Goal: Information Seeking & Learning: Learn about a topic

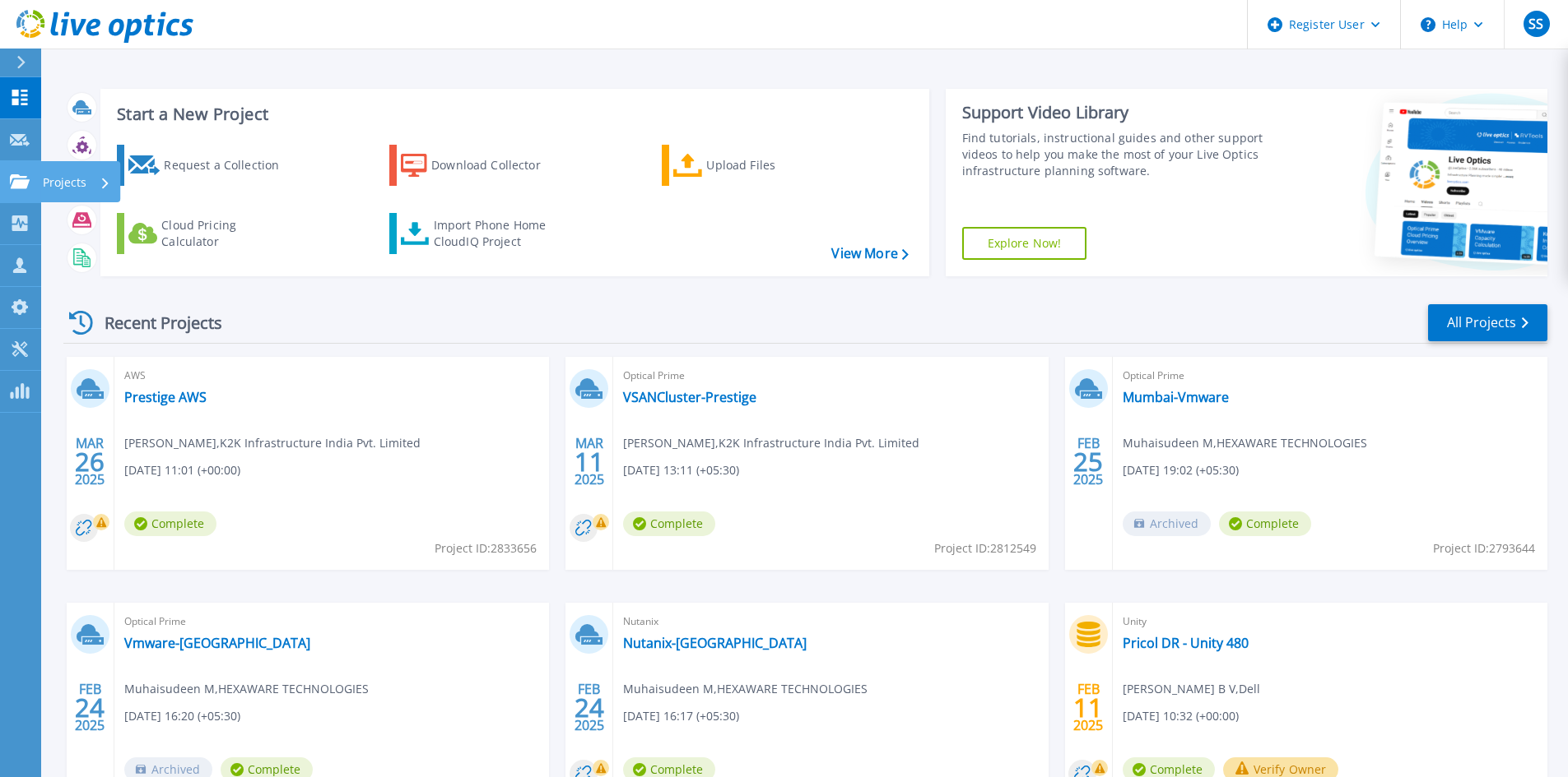
click at [12, 178] on icon at bounding box center [20, 182] width 20 height 14
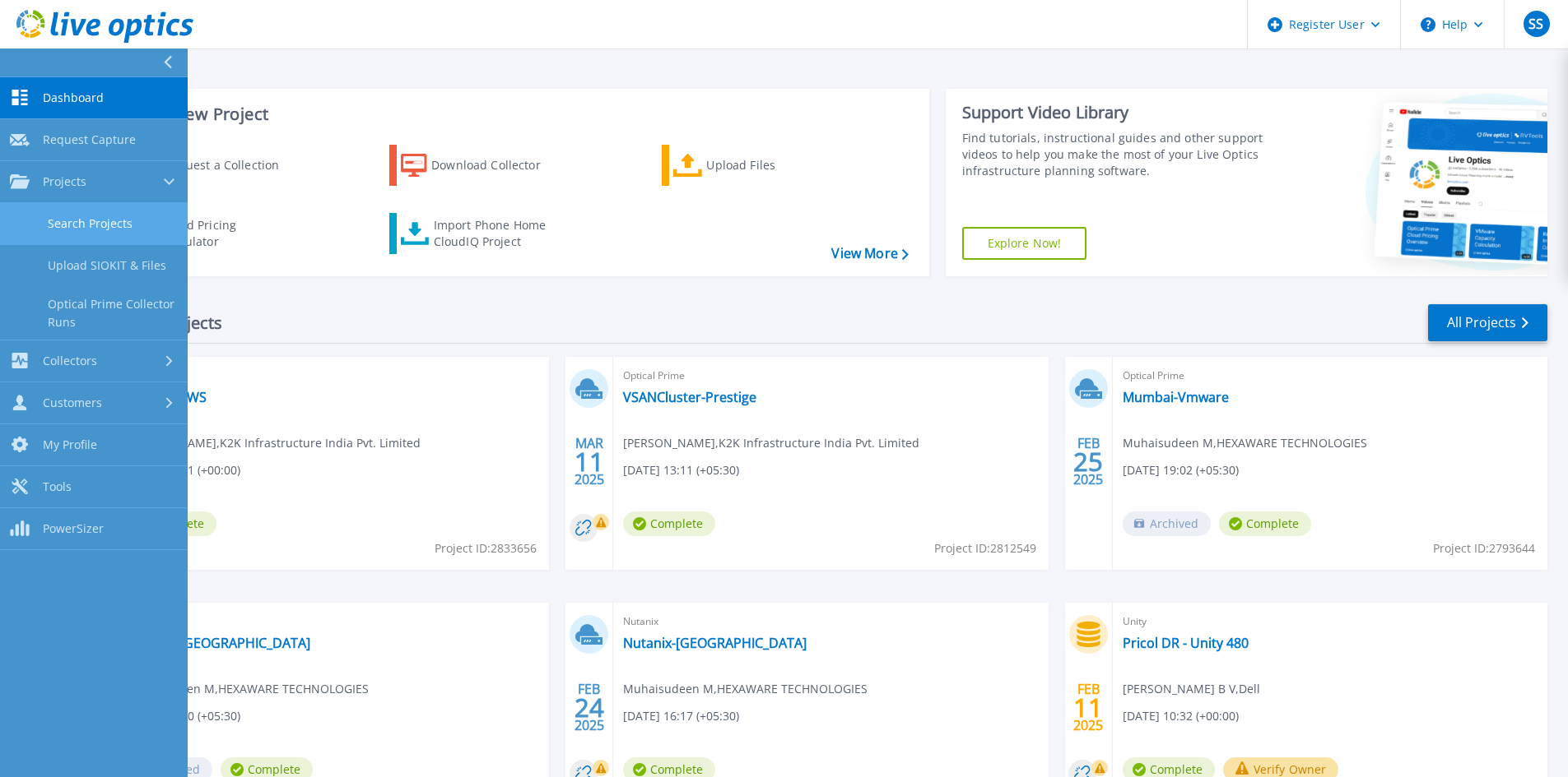
click at [75, 227] on link "Search Projects" at bounding box center [94, 224] width 187 height 42
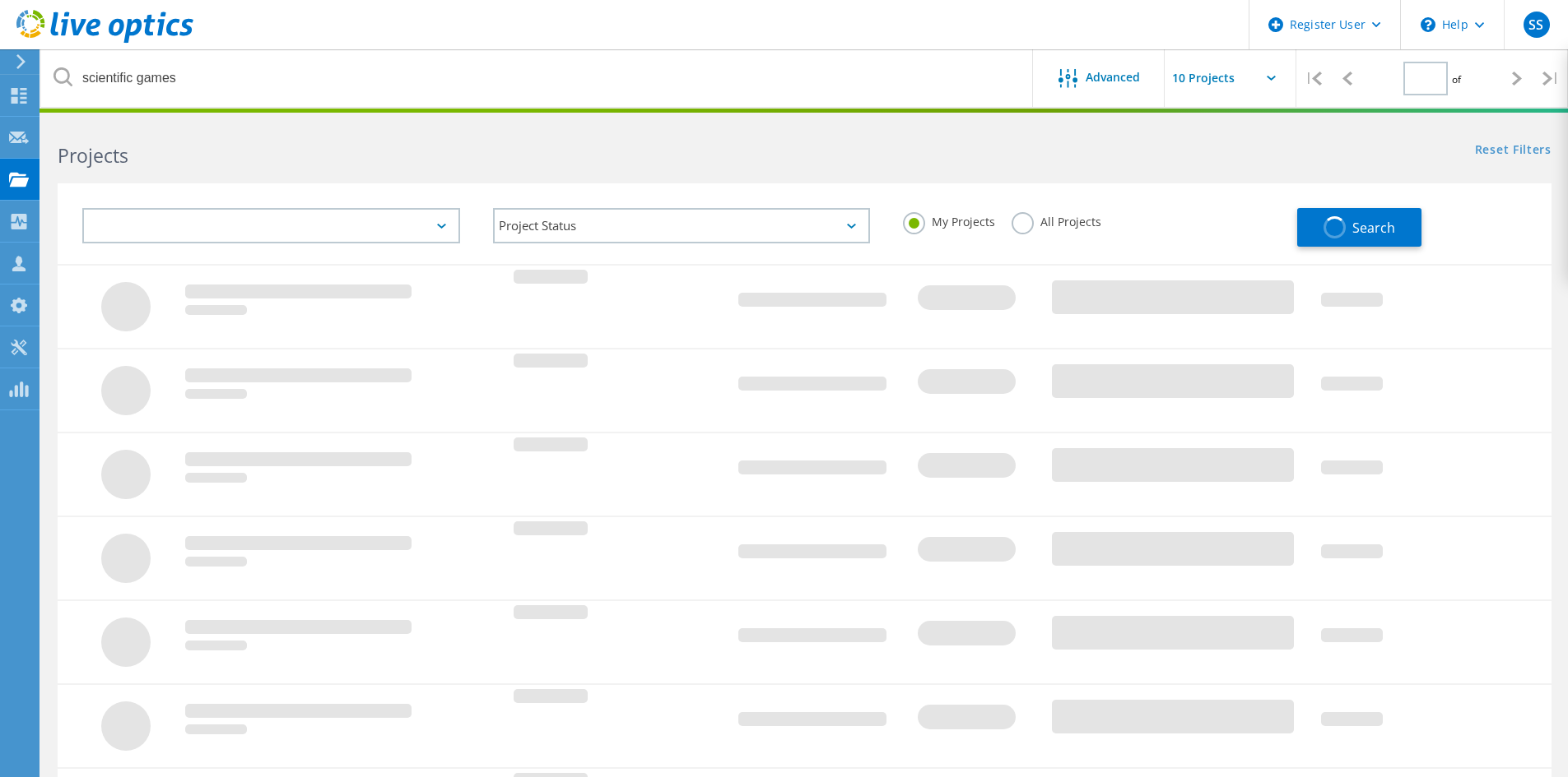
type input "1"
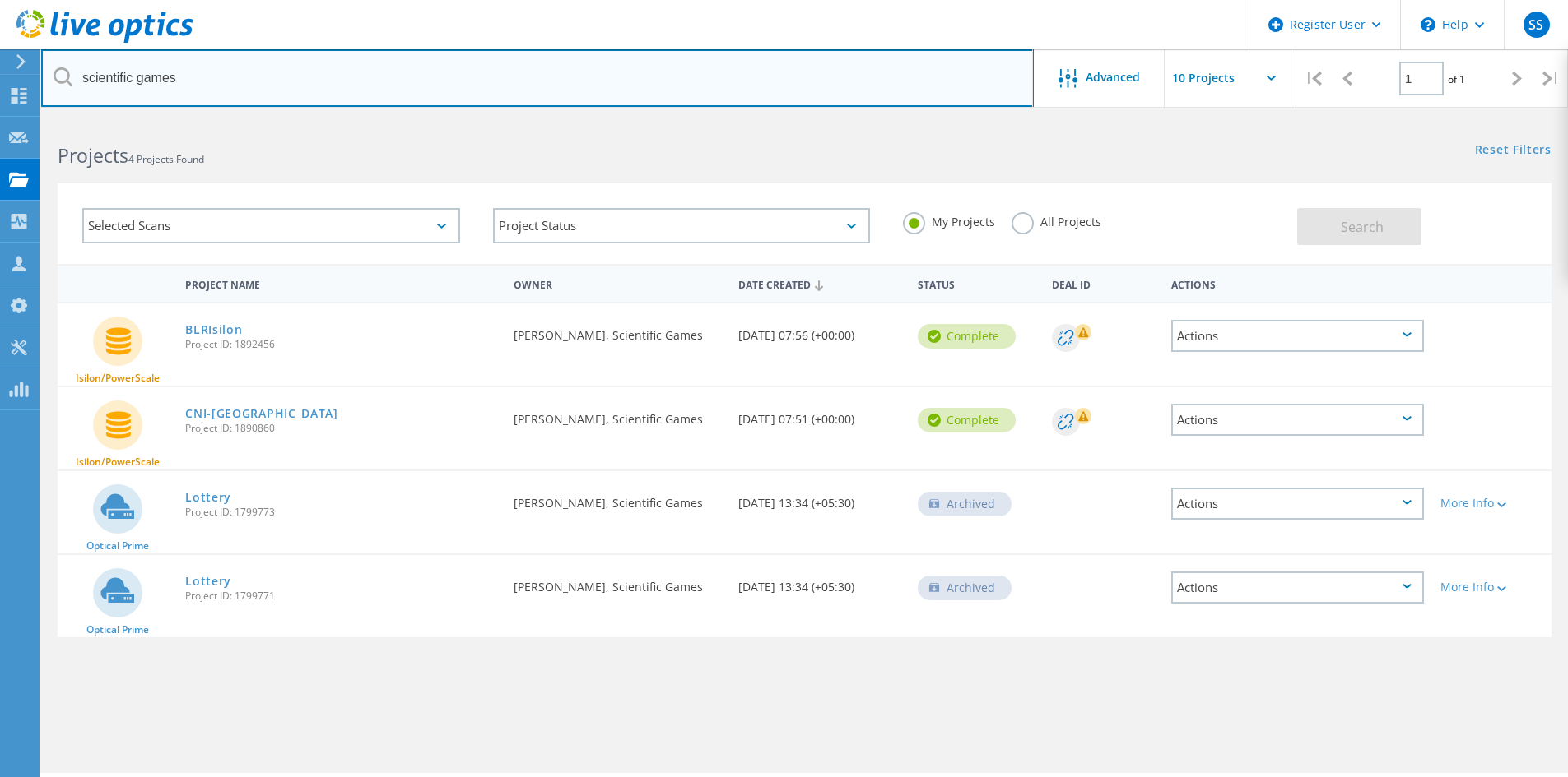
drag, startPoint x: 231, startPoint y: 85, endPoint x: -48, endPoint y: 90, distance: 279.0
click at [0, 90] on html "Register User \n Help Explore Helpful Articles Contact Support SS Dell User Sus…" at bounding box center [784, 411] width 1568 height 822
paste input "3036405"
type input "3036405"
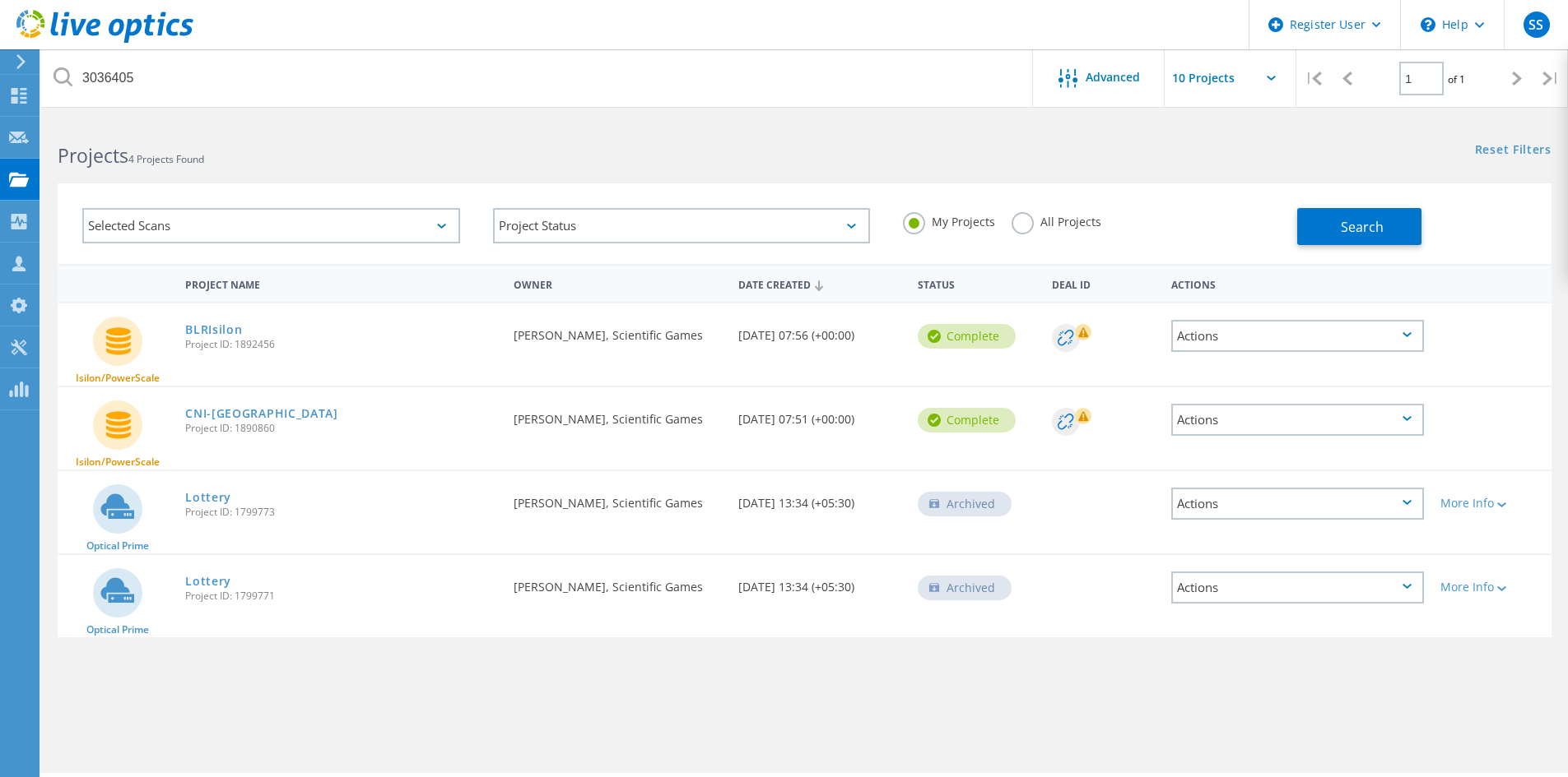
click at [1025, 222] on label "All Projects" at bounding box center [1056, 220] width 90 height 16
click at [0, 0] on input "All Projects" at bounding box center [0, 0] width 0 height 0
click at [1361, 234] on span "Search" at bounding box center [1362, 227] width 43 height 18
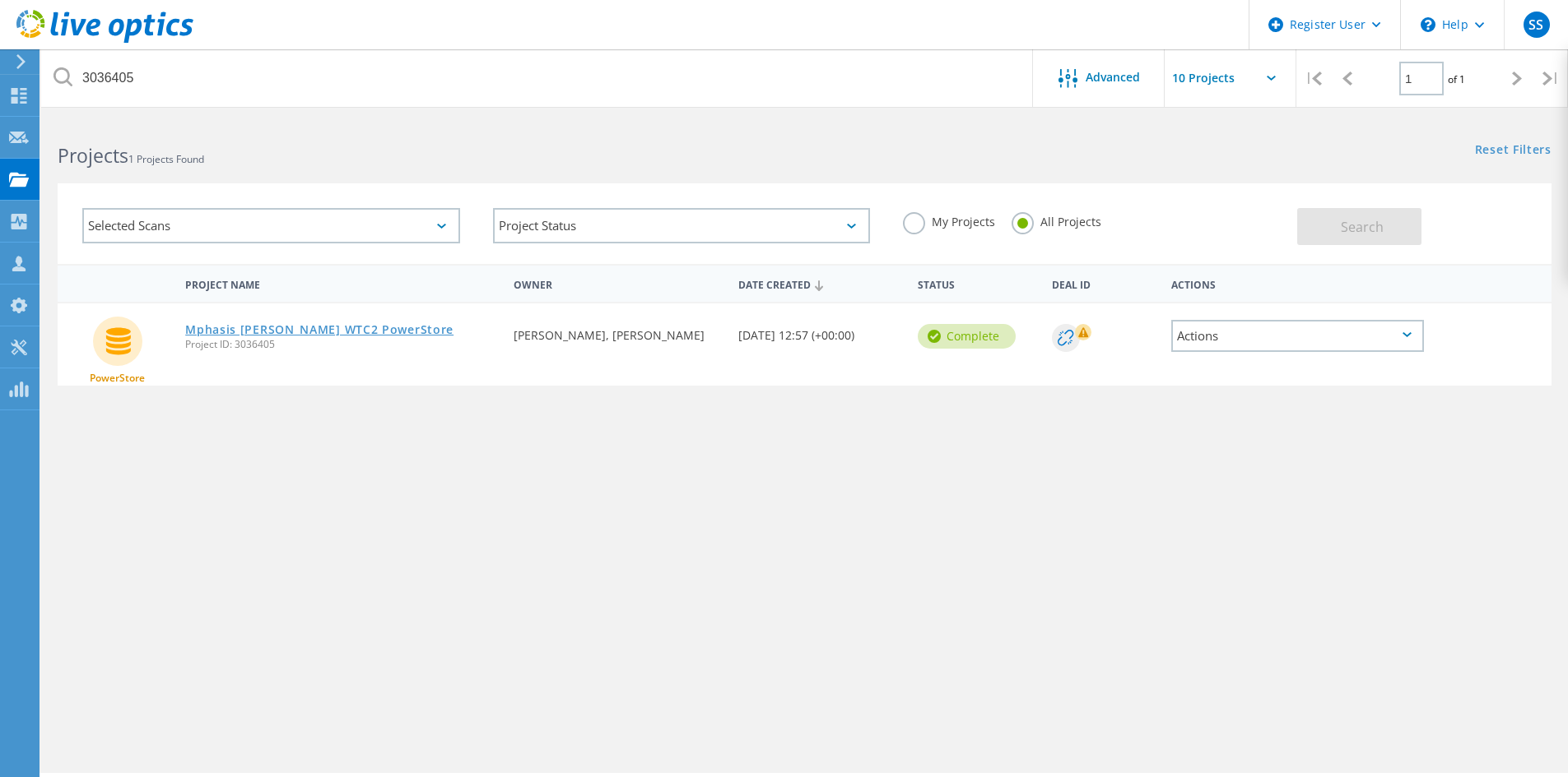
click at [277, 332] on link "Mphasis ORR WTC2 PowerStore" at bounding box center [319, 329] width 269 height 12
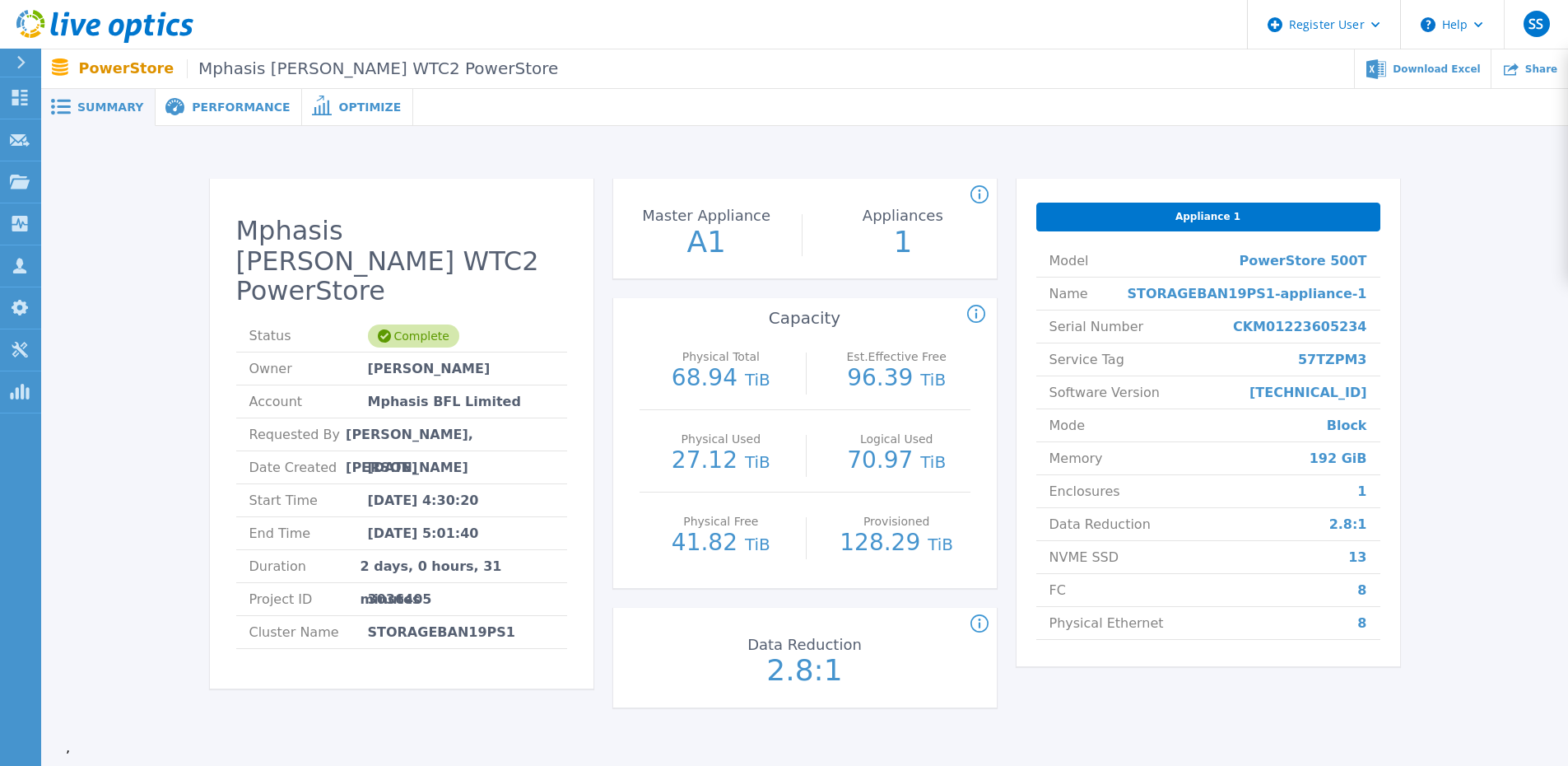
click at [215, 110] on span "Performance" at bounding box center [241, 106] width 98 height 12
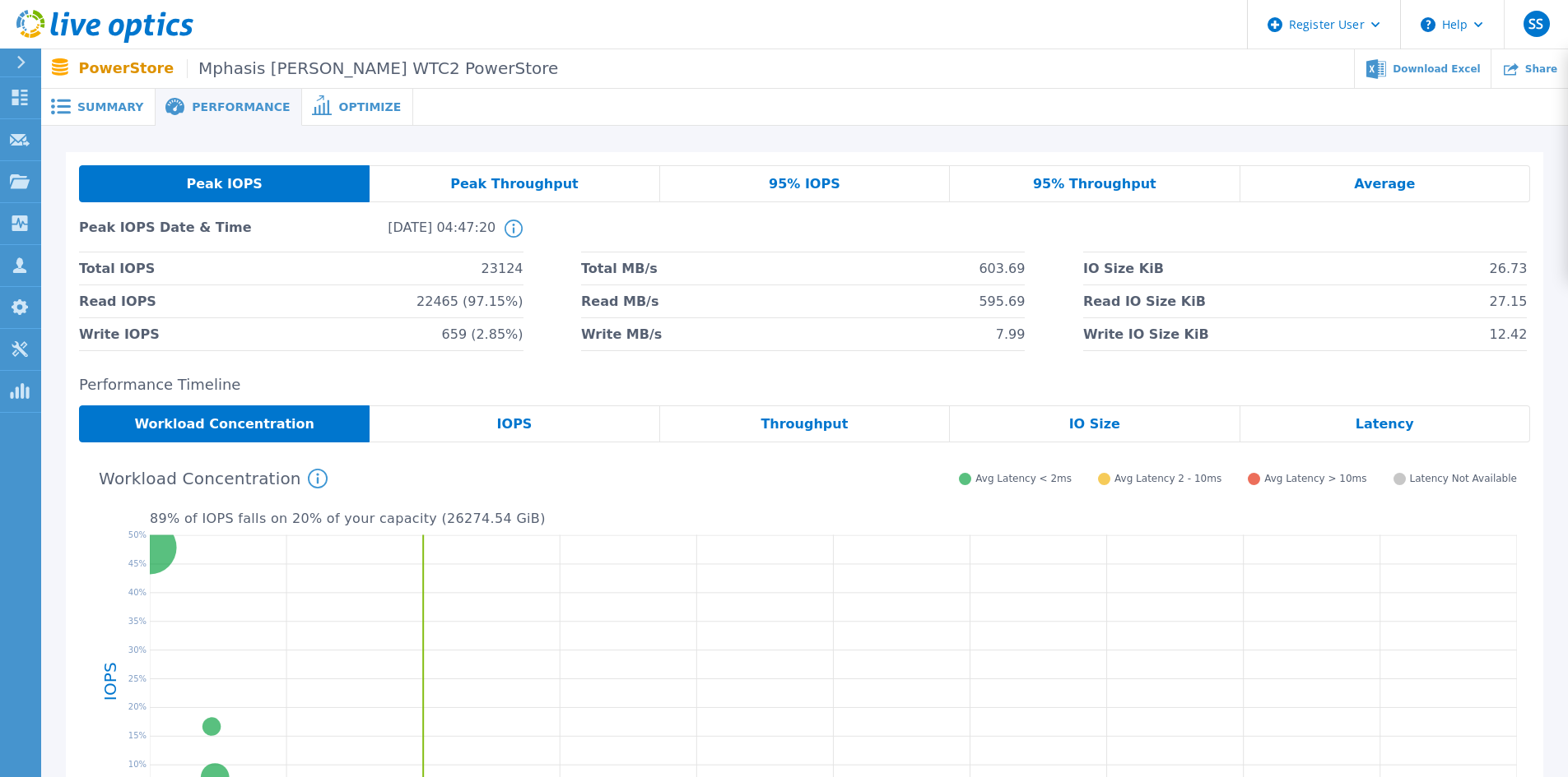
click at [95, 106] on span "Summary" at bounding box center [111, 106] width 66 height 12
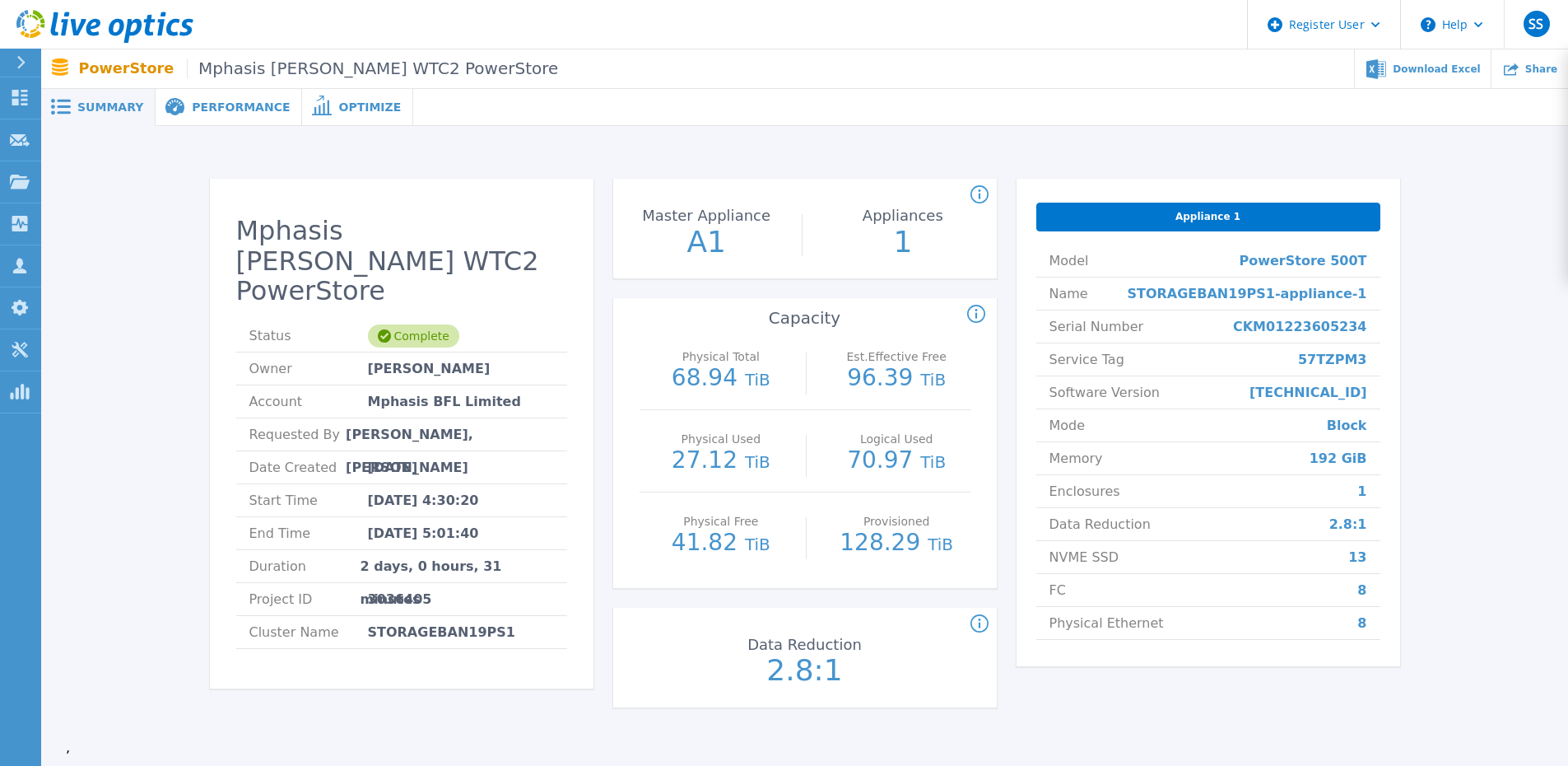
click at [338, 101] on span "Optimize" at bounding box center [369, 106] width 62 height 12
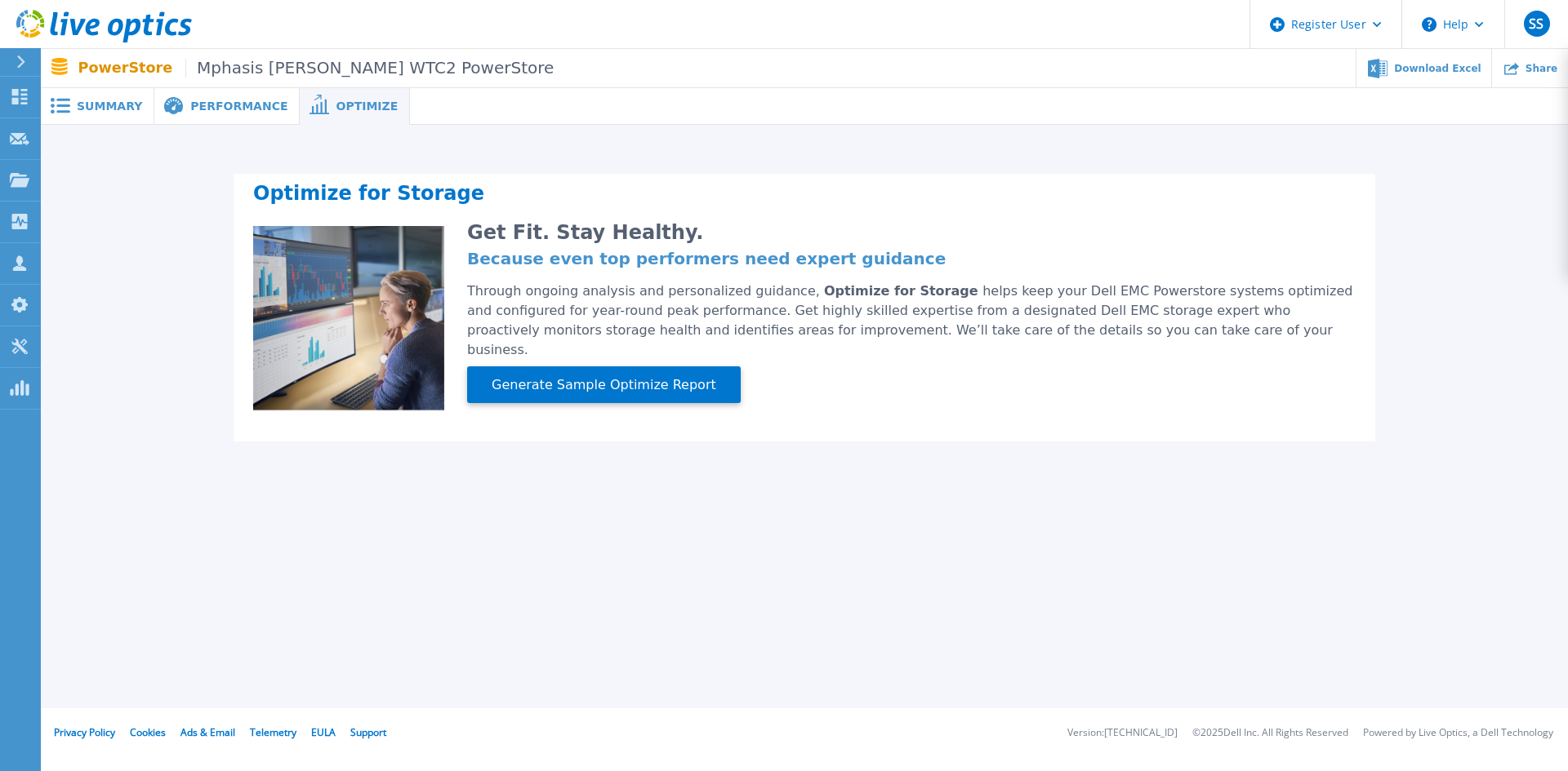
click at [224, 107] on span "Performance" at bounding box center [239, 105] width 97 height 12
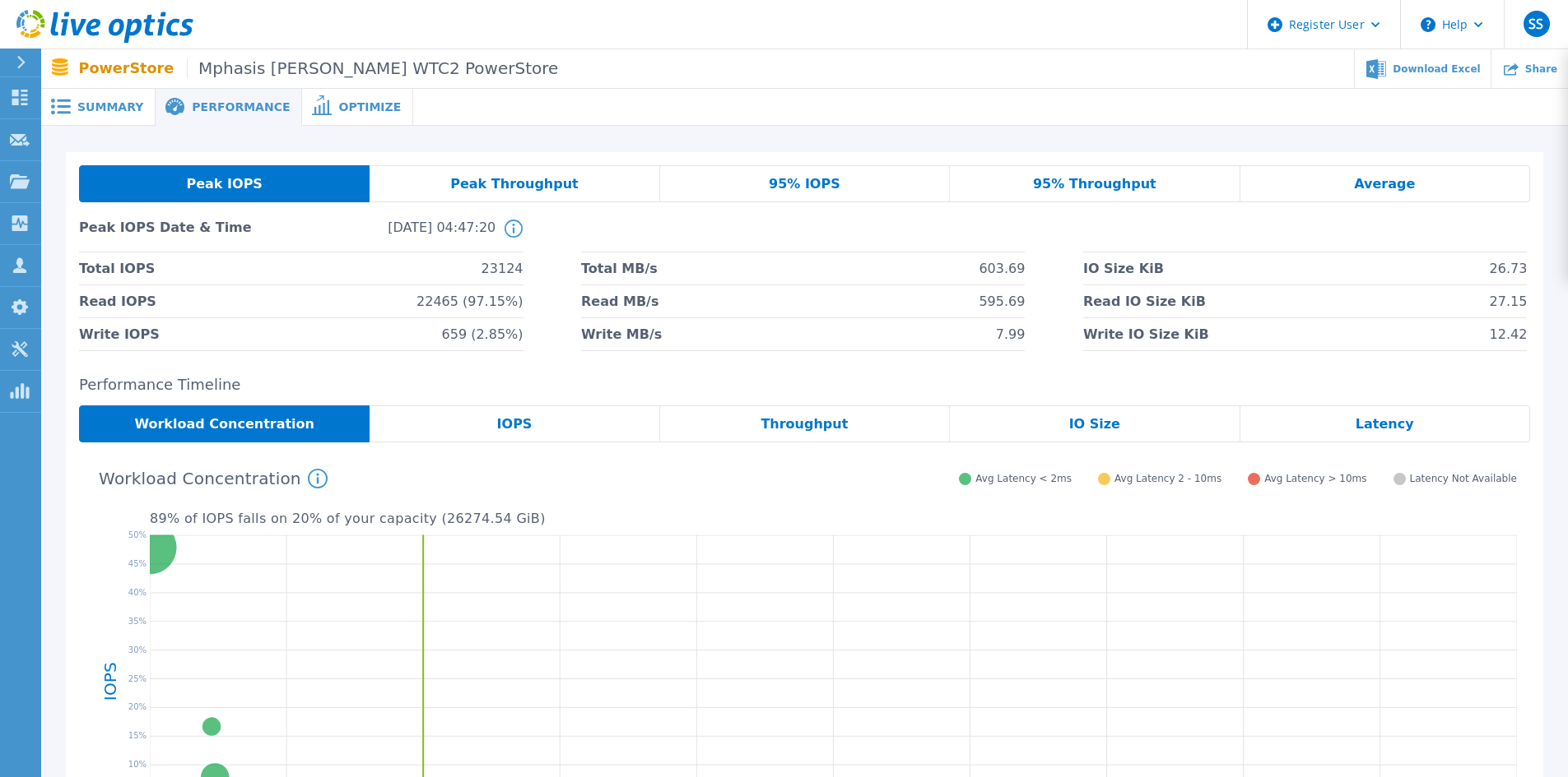
click at [569, 182] on div "Peak Throughput" at bounding box center [514, 183] width 290 height 37
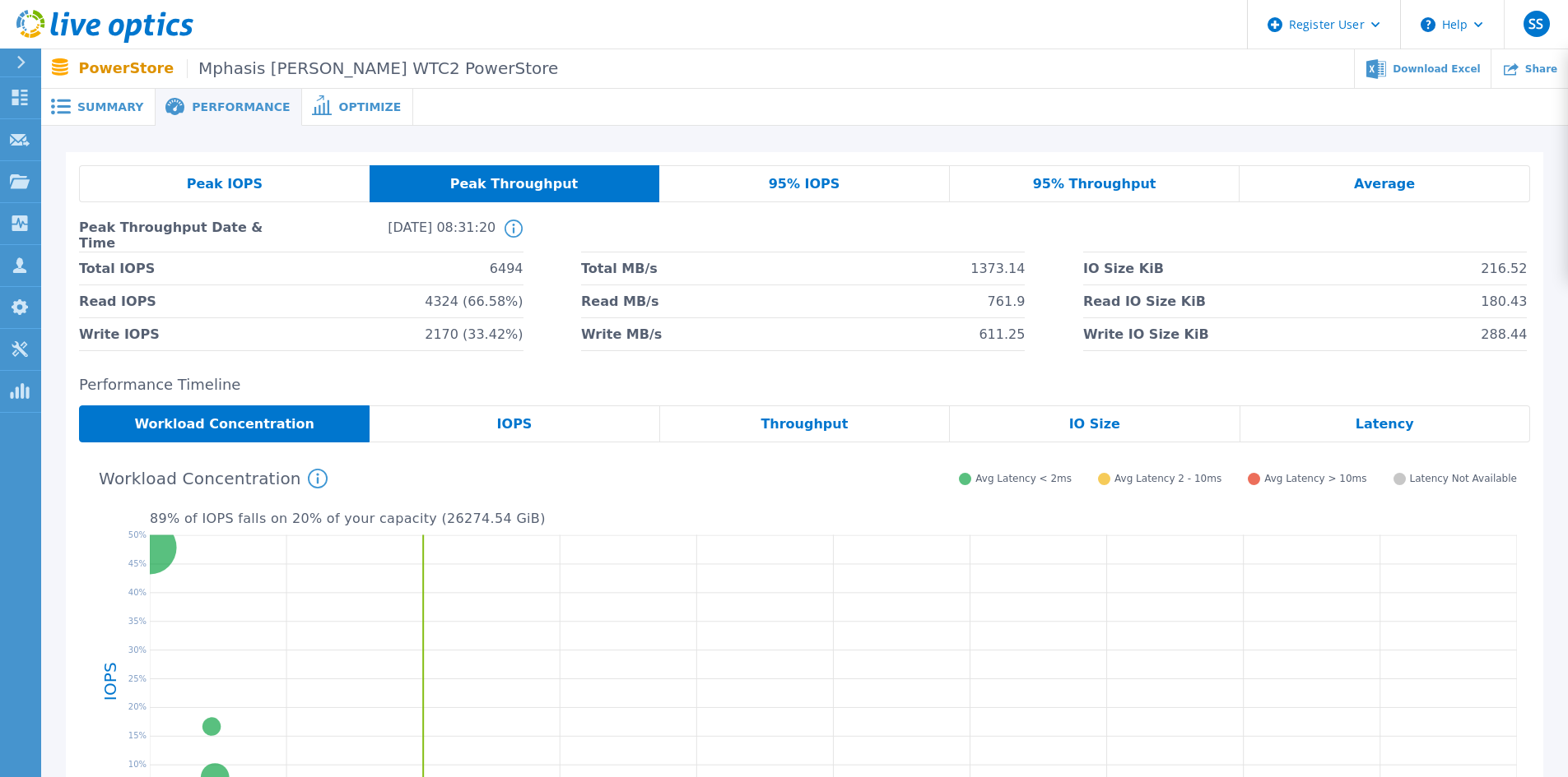
click at [286, 186] on div "Peak IOPS" at bounding box center [225, 183] width 291 height 37
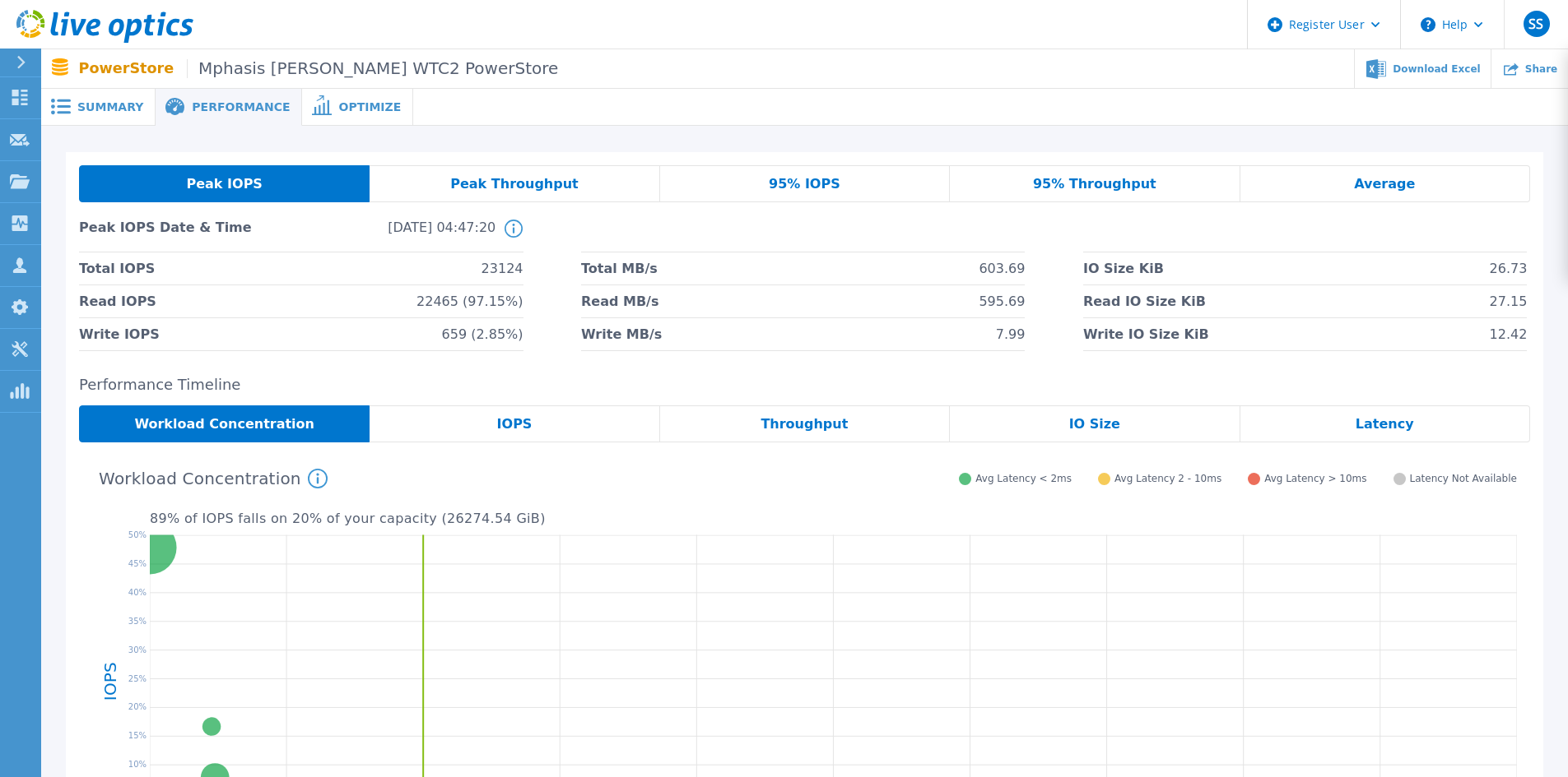
click at [526, 202] on div "Peak Throughput" at bounding box center [514, 183] width 290 height 37
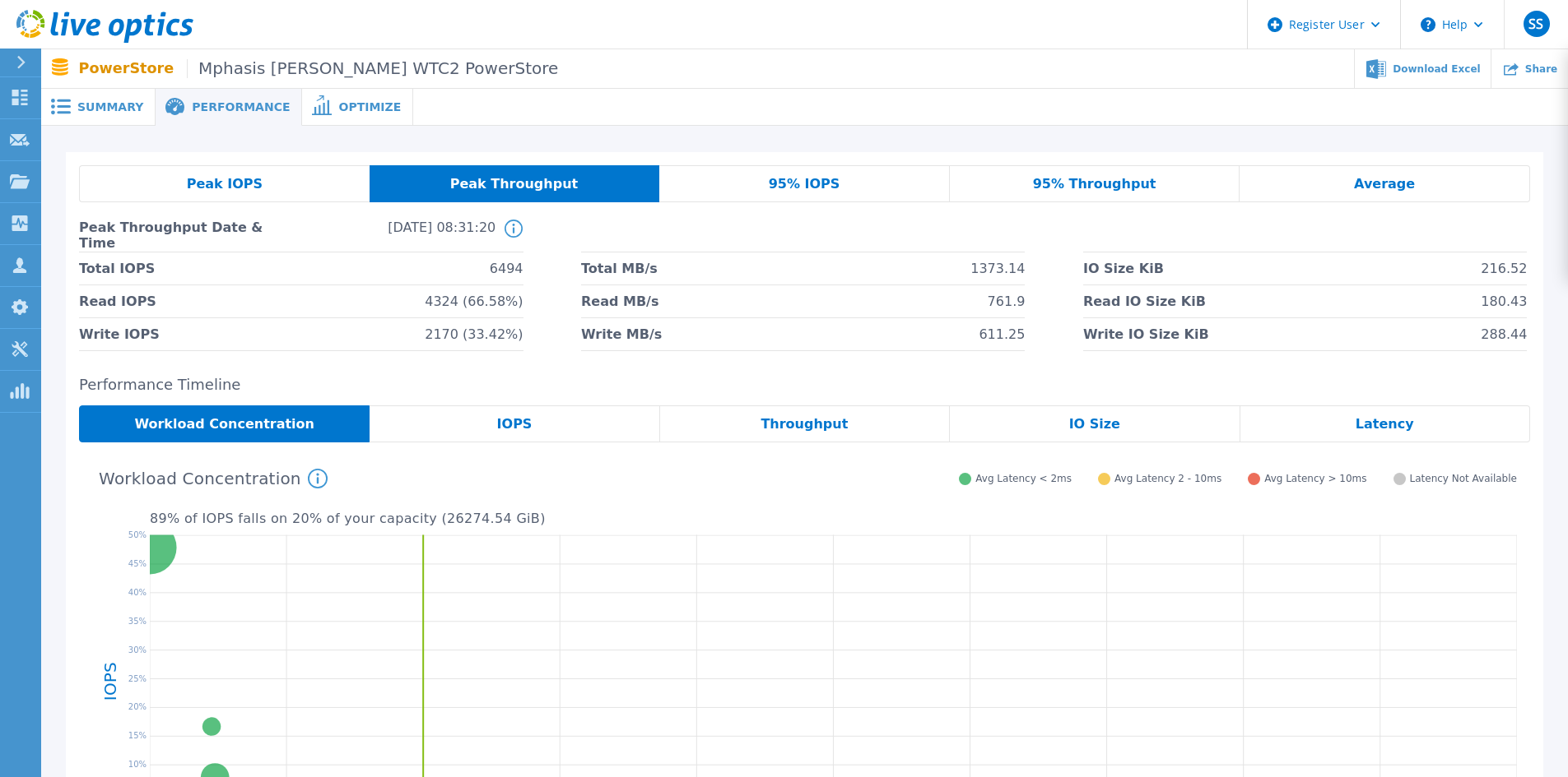
click at [260, 195] on div "Peak IOPS" at bounding box center [225, 183] width 291 height 37
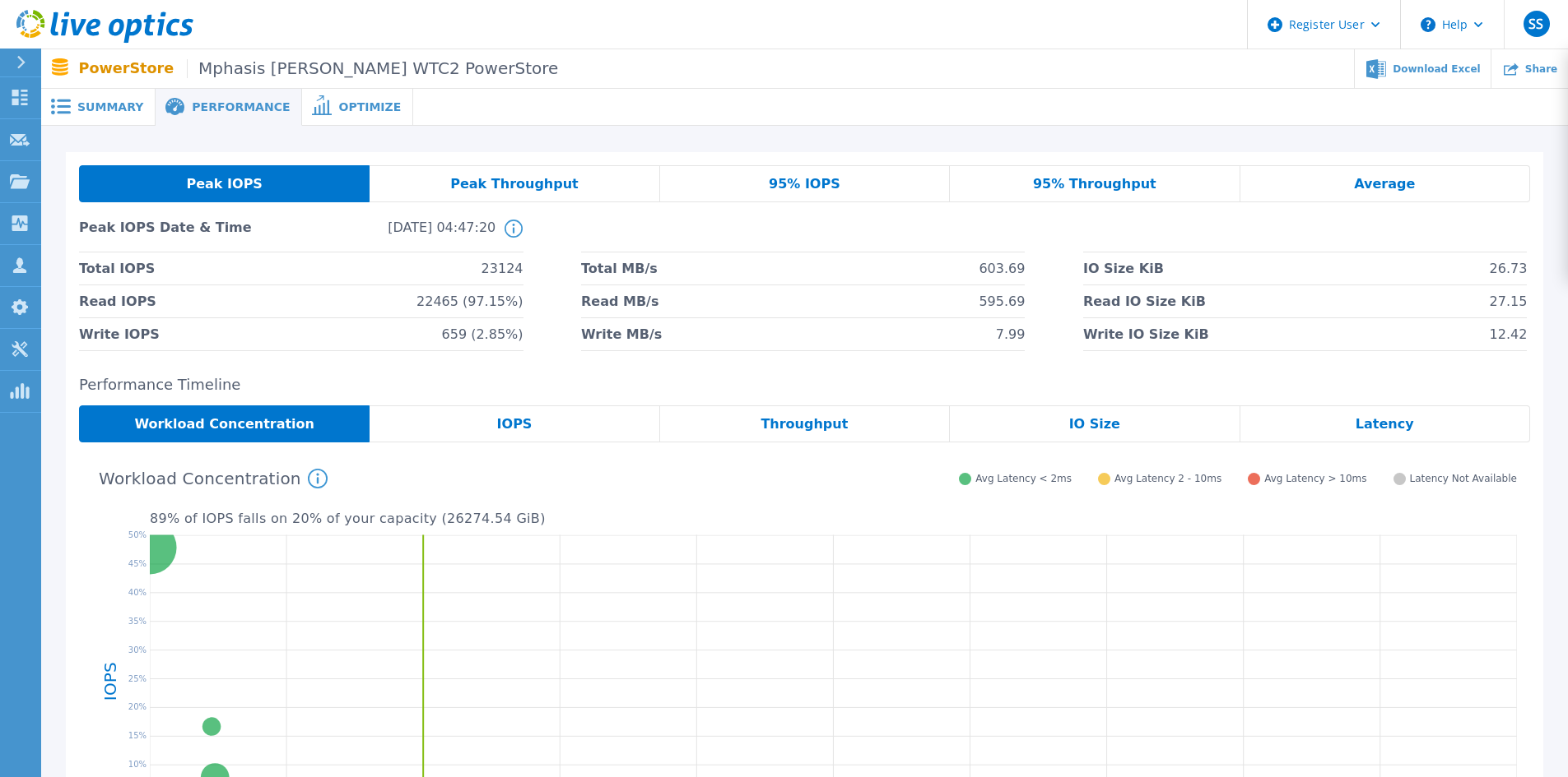
click at [524, 183] on span "Peak Throughput" at bounding box center [514, 184] width 129 height 13
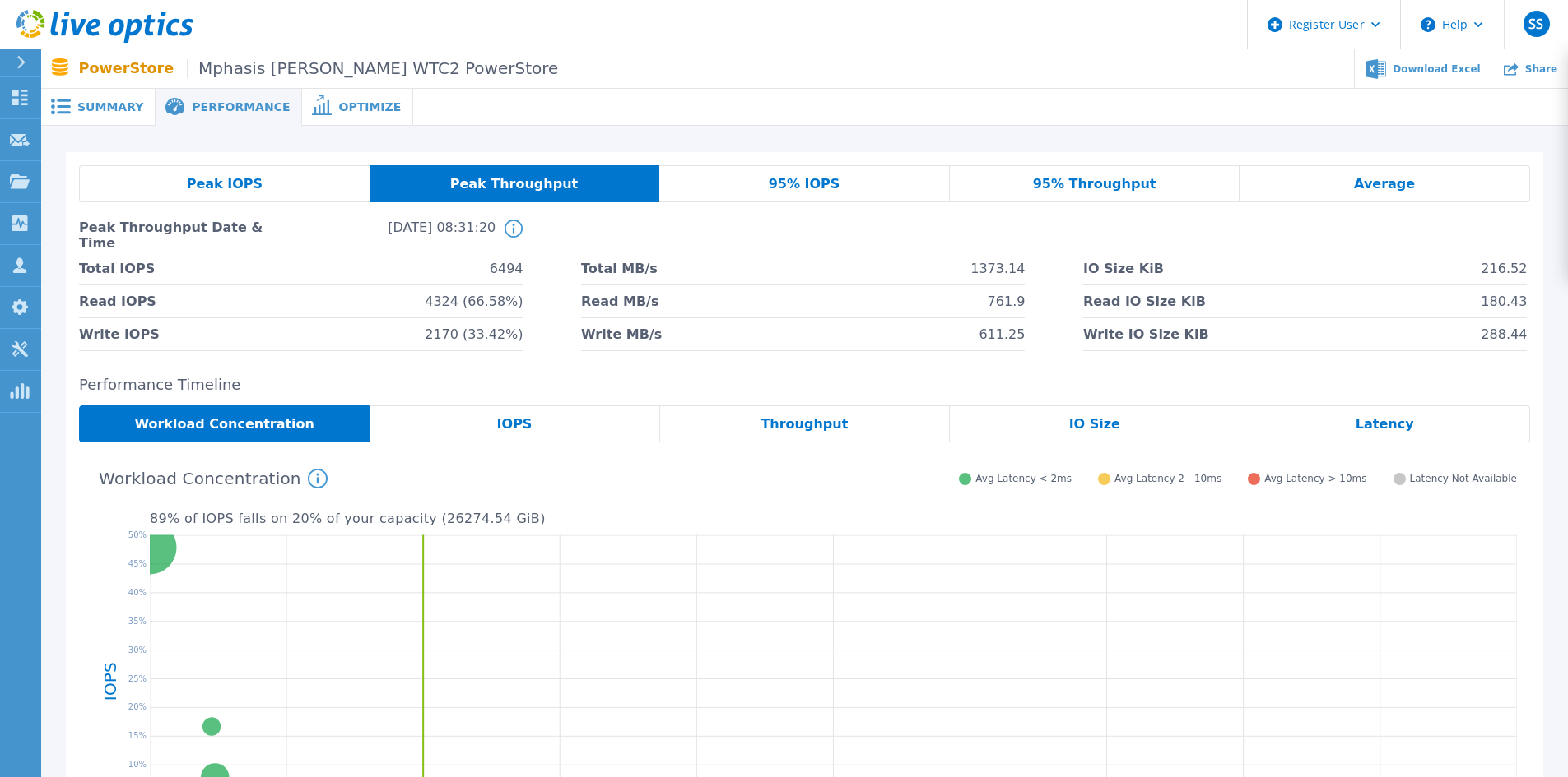
click at [807, 178] on span "95% IOPS" at bounding box center [804, 184] width 71 height 13
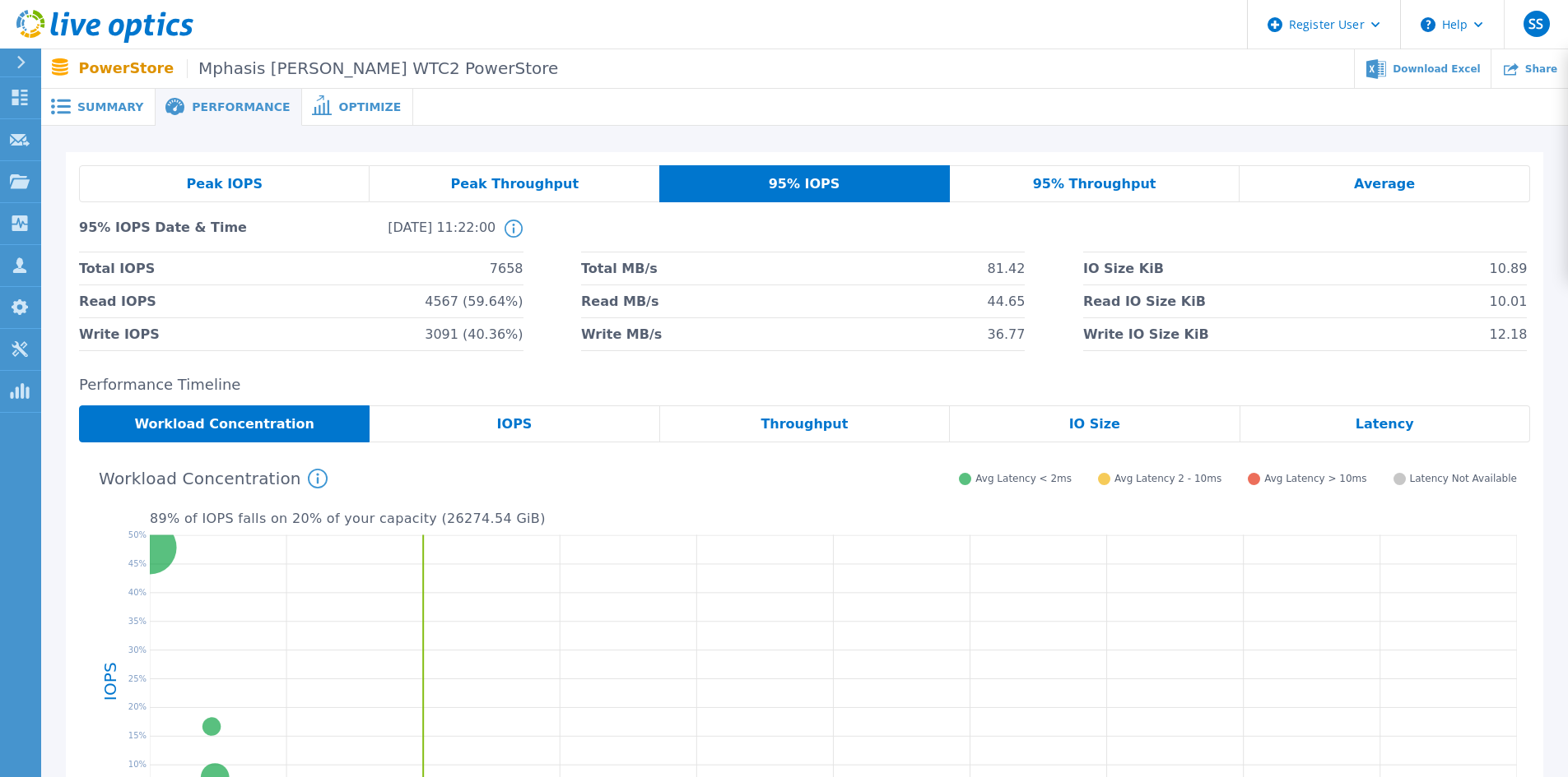
click at [1159, 185] on div "95% Throughput" at bounding box center [1095, 183] width 291 height 37
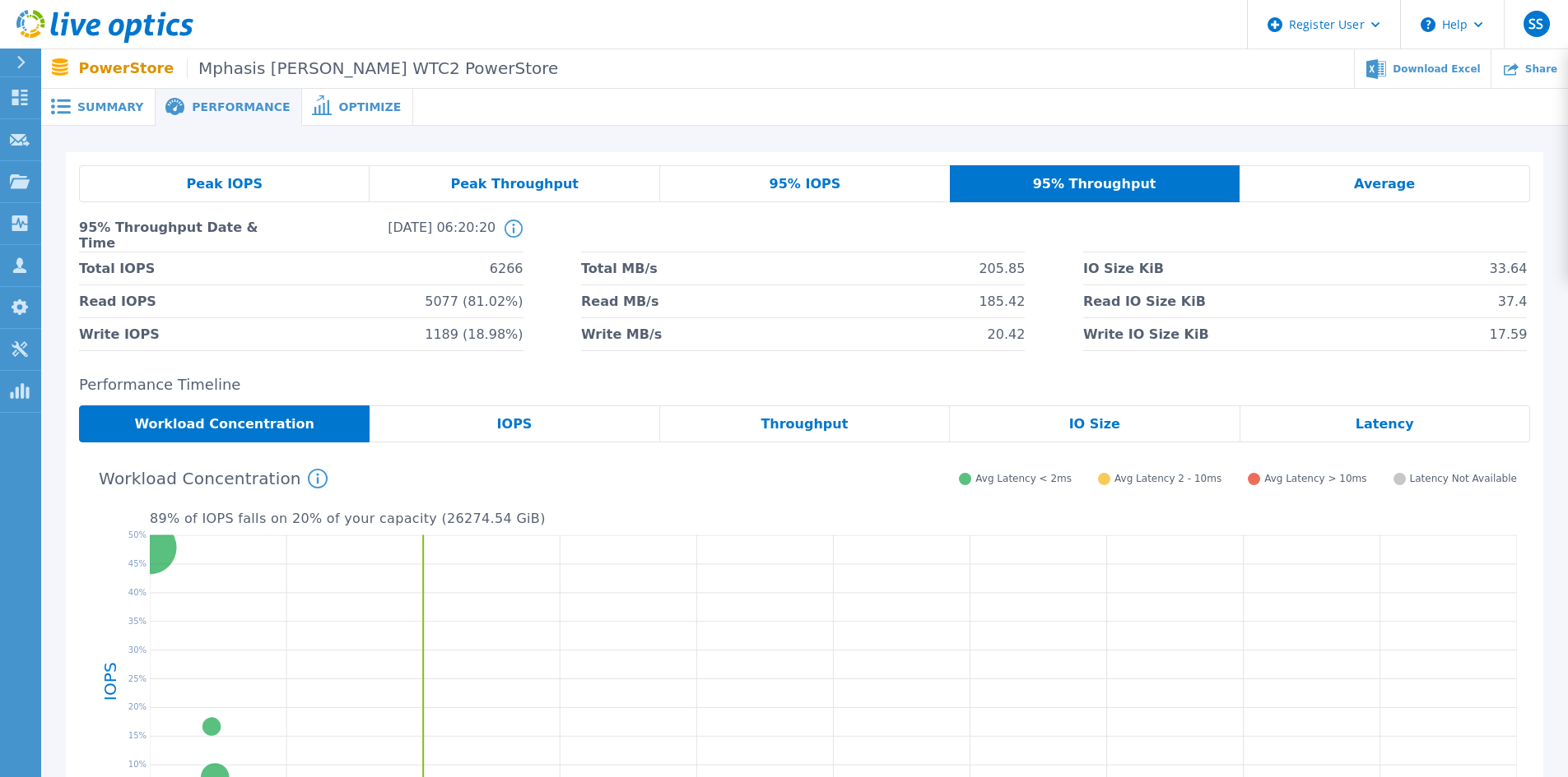
click at [239, 180] on span "Peak IOPS" at bounding box center [224, 184] width 76 height 13
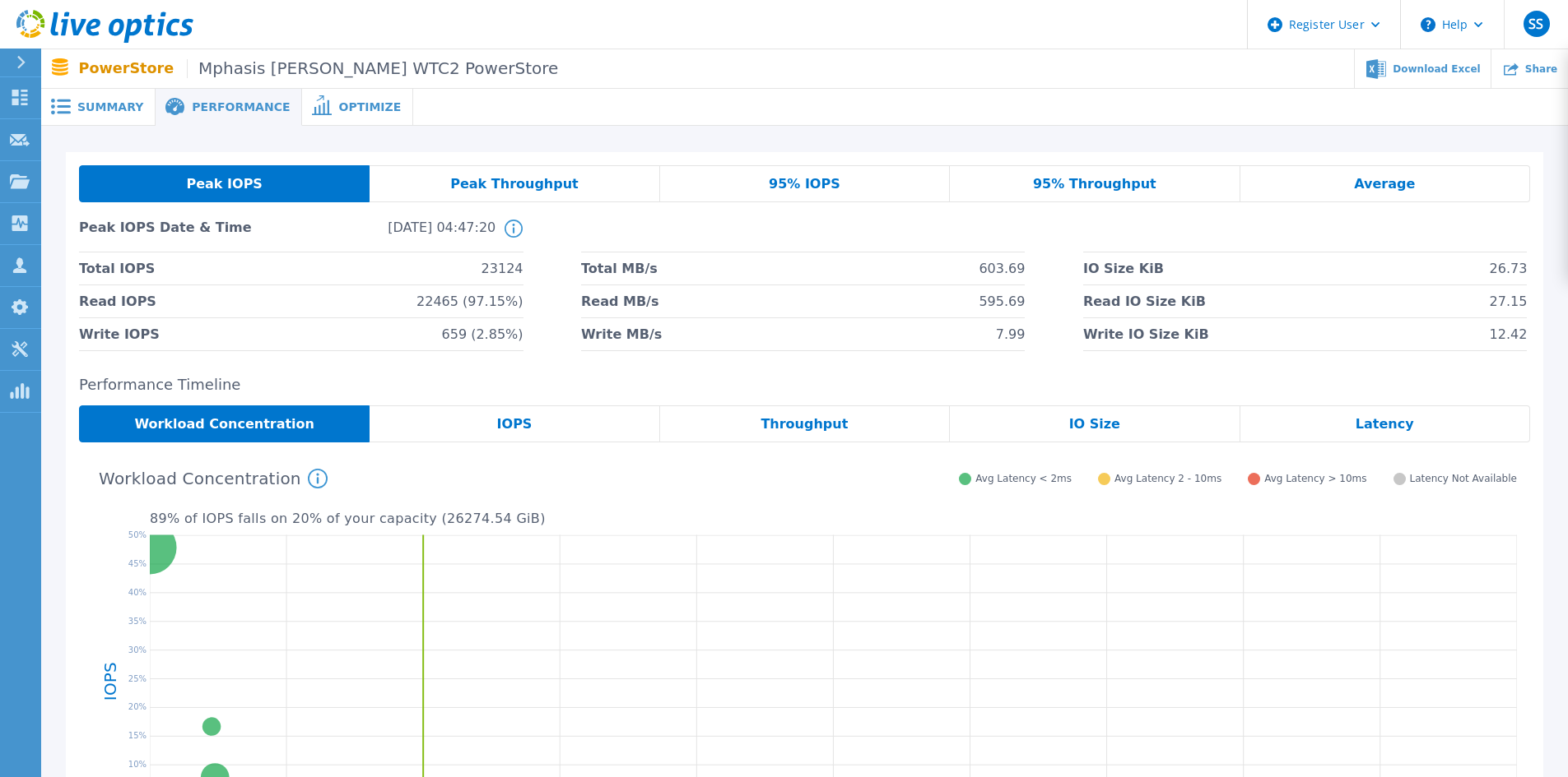
click at [533, 193] on div "Peak Throughput" at bounding box center [514, 183] width 290 height 37
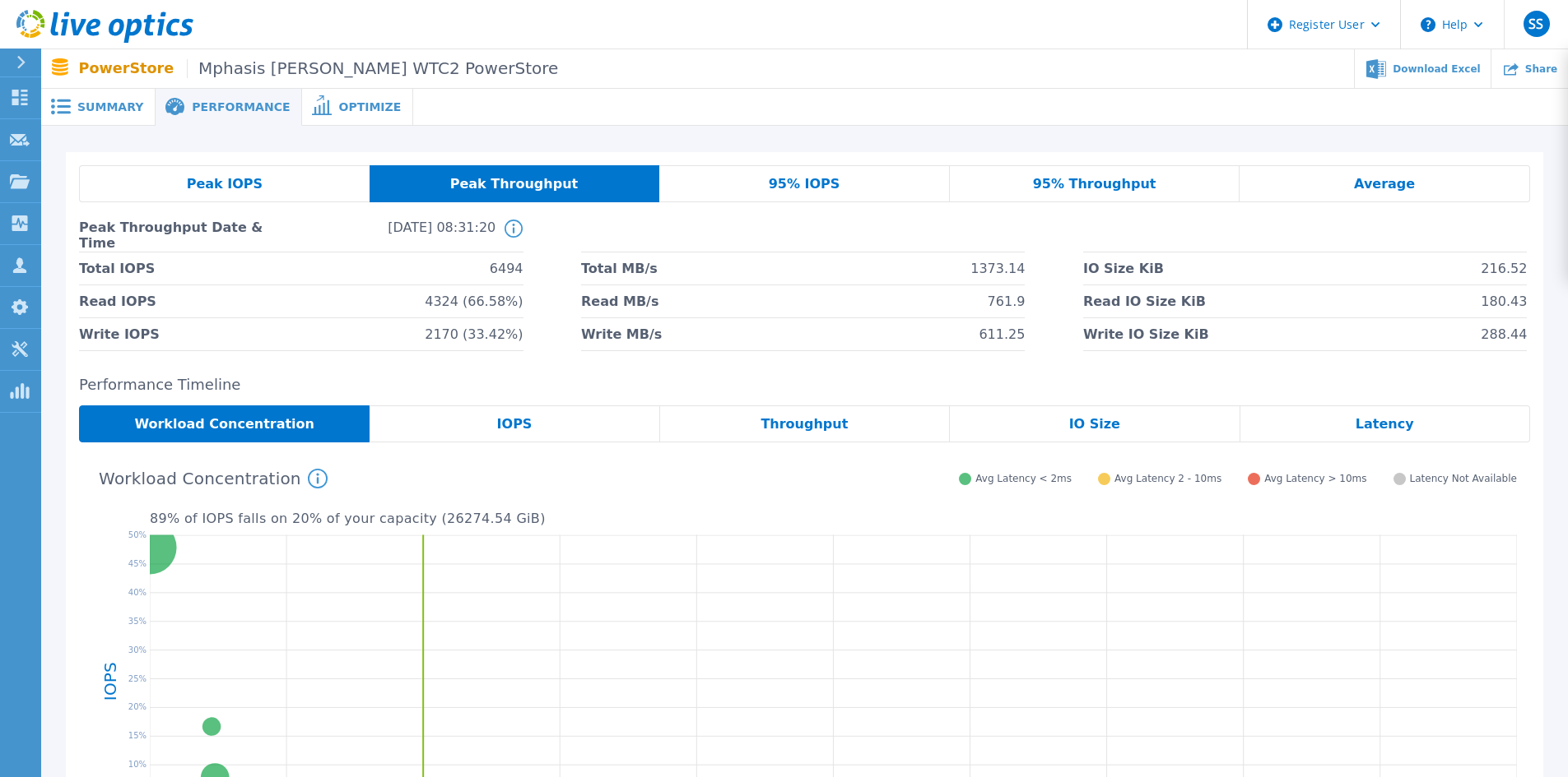
click at [759, 192] on div "95% IOPS" at bounding box center [805, 183] width 291 height 37
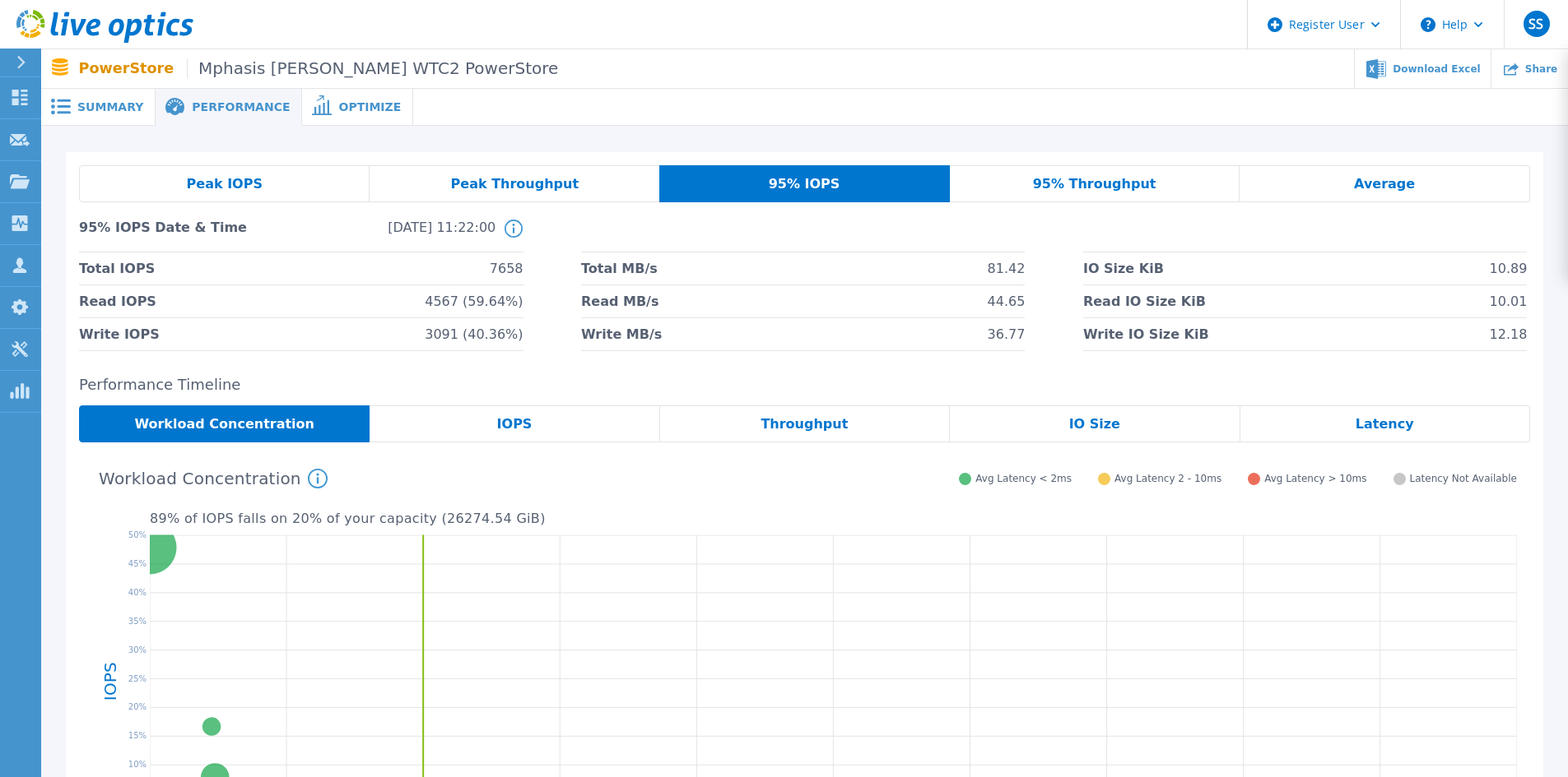
click at [280, 188] on div "Peak IOPS" at bounding box center [225, 183] width 291 height 37
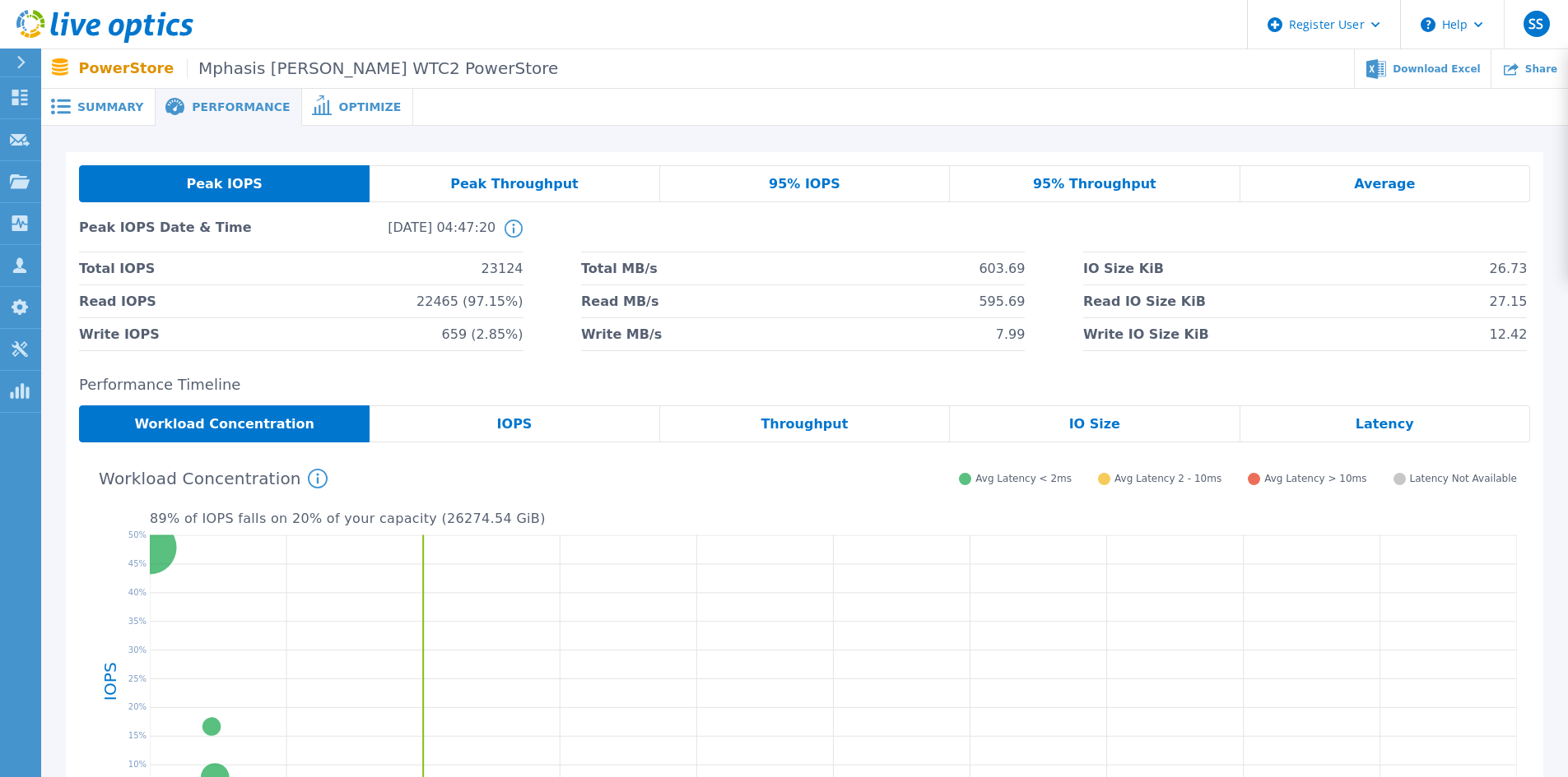
click at [562, 424] on div "IOPS" at bounding box center [514, 424] width 290 height 37
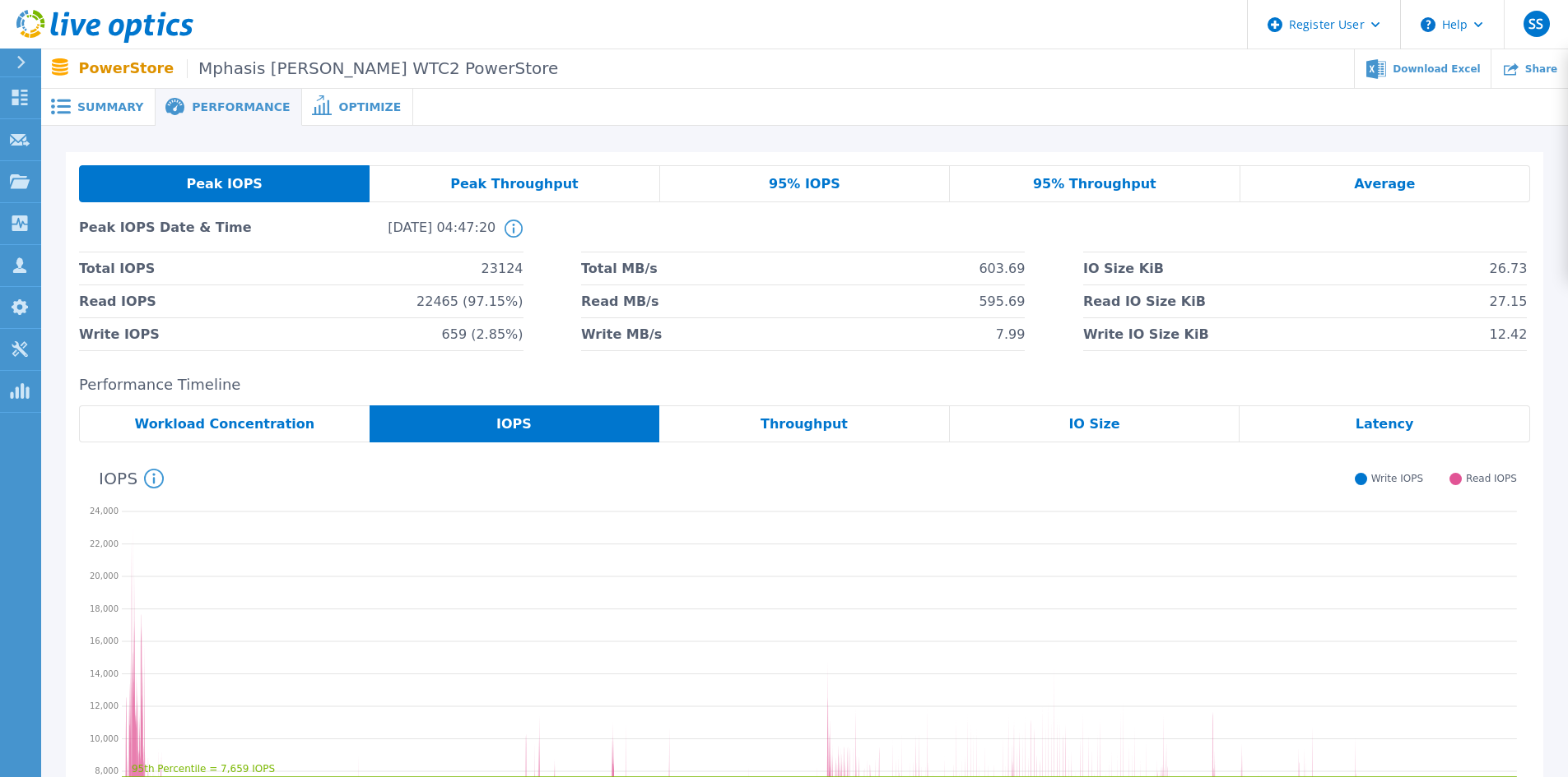
click at [1120, 442] on div "IO Size" at bounding box center [1095, 424] width 291 height 37
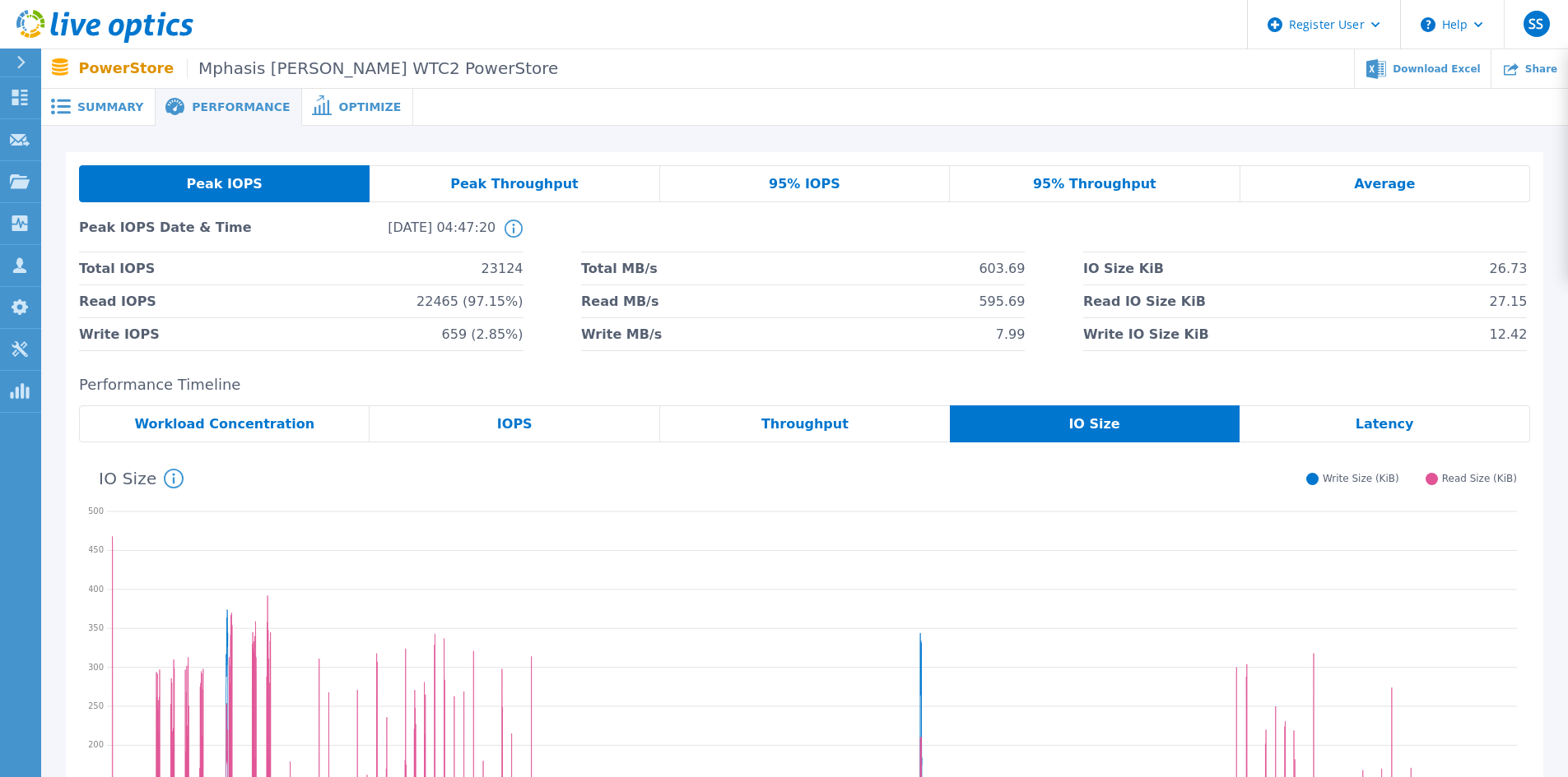
click at [121, 106] on span "Summary" at bounding box center [111, 106] width 66 height 12
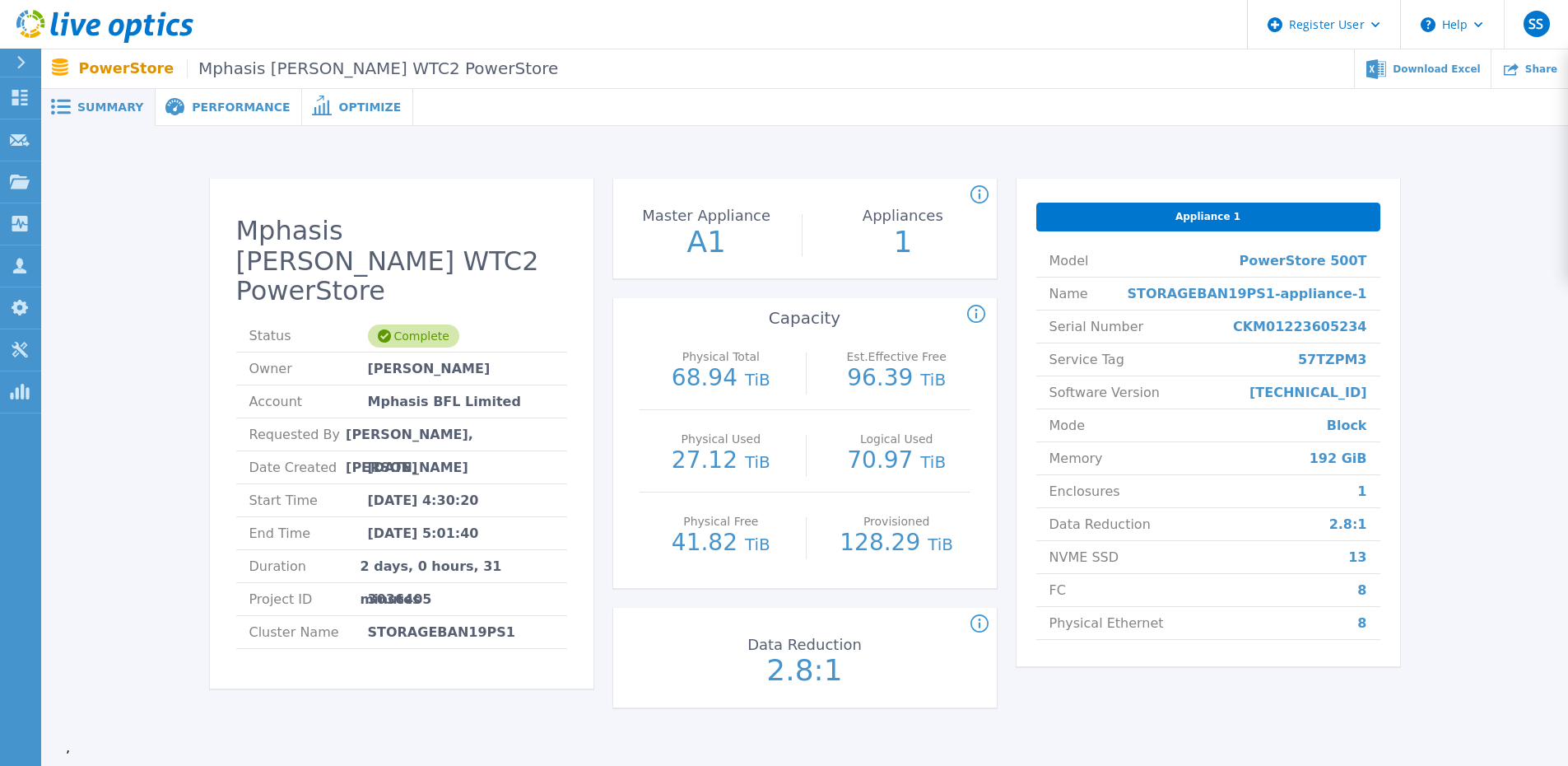
click at [236, 104] on span "Performance" at bounding box center [241, 106] width 98 height 12
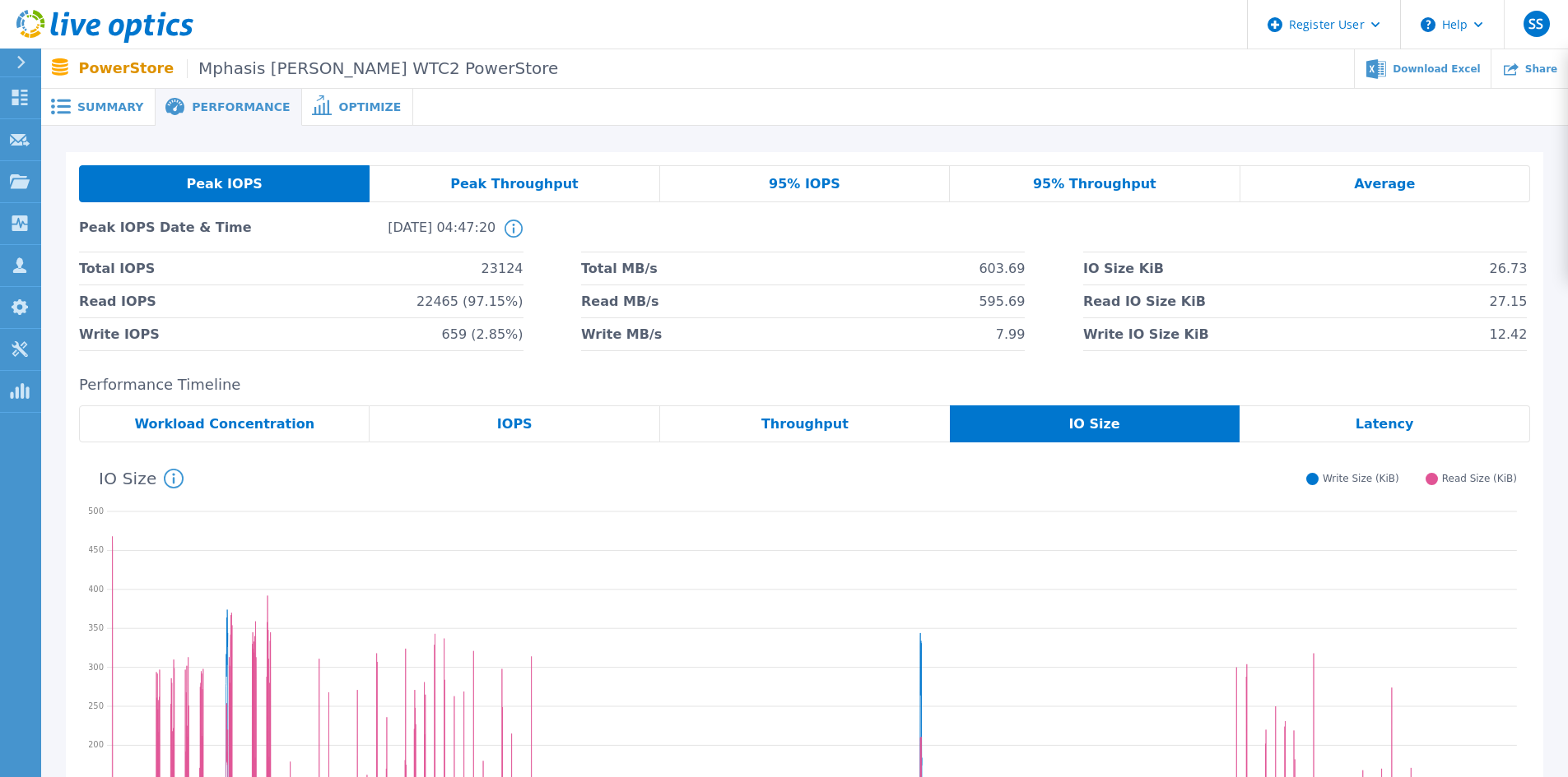
click at [1400, 185] on span "Average" at bounding box center [1384, 184] width 61 height 13
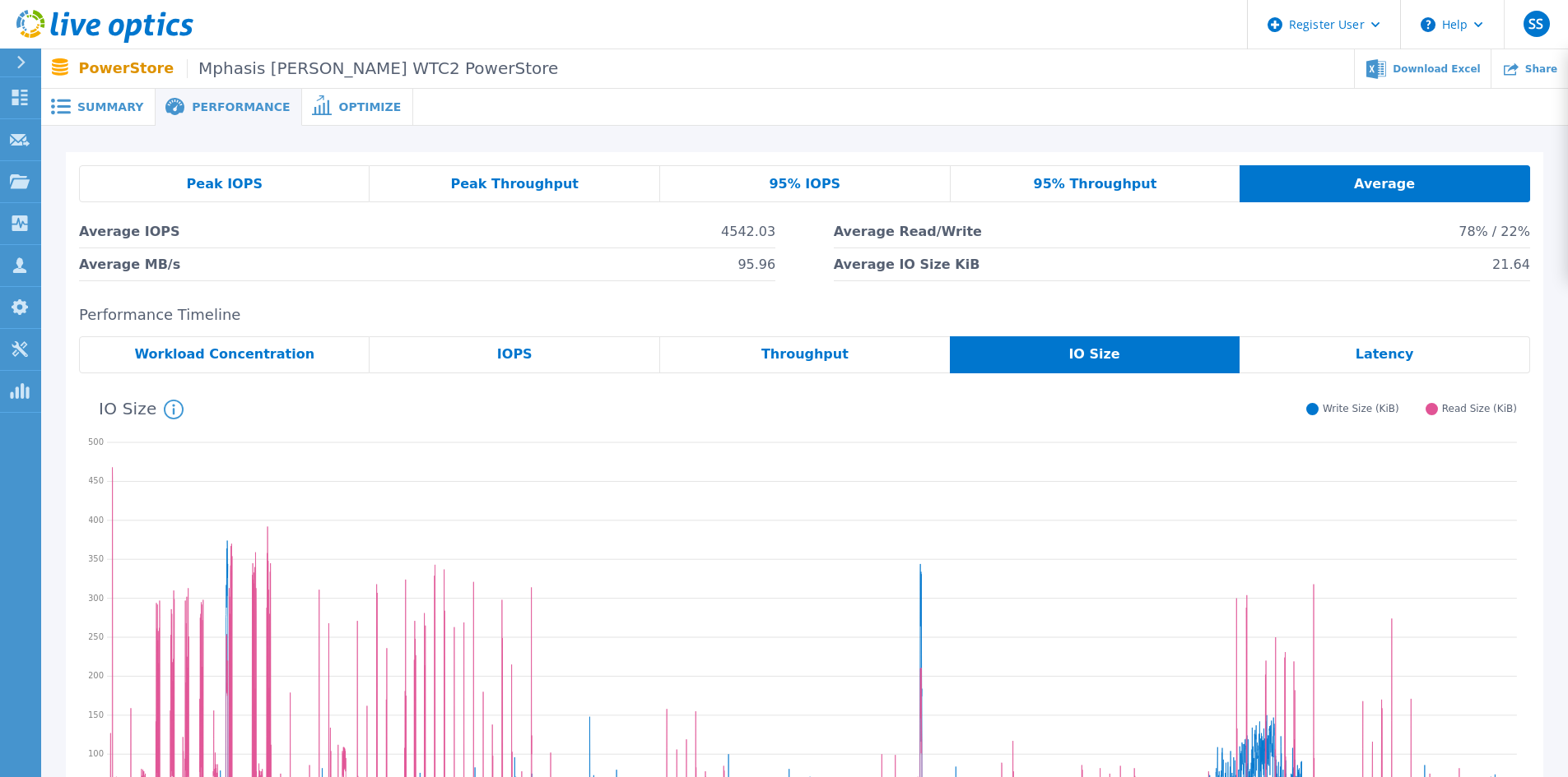
click at [338, 109] on span "Optimize" at bounding box center [369, 106] width 62 height 12
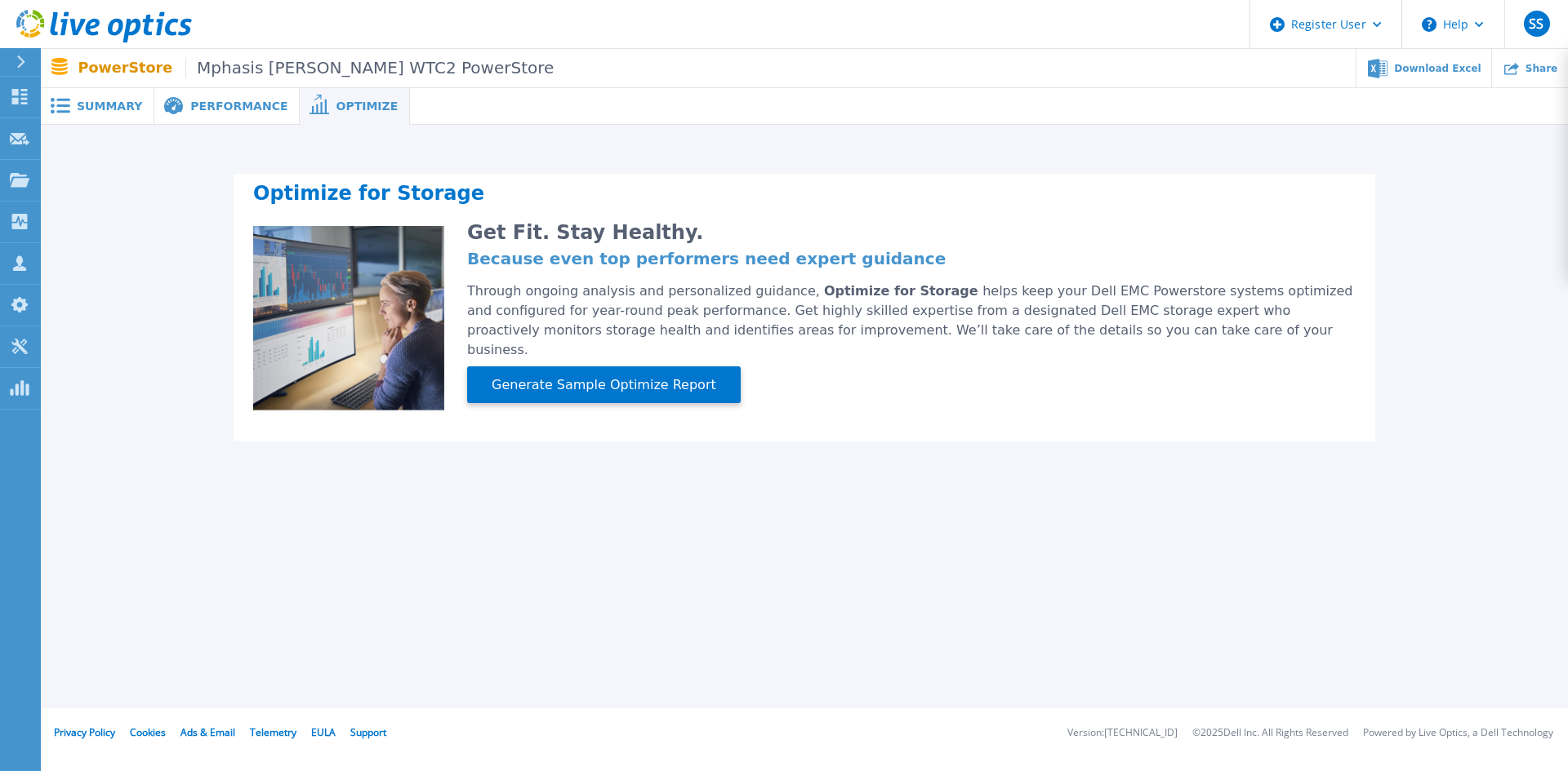
click at [205, 102] on span "Performance" at bounding box center [239, 105] width 97 height 12
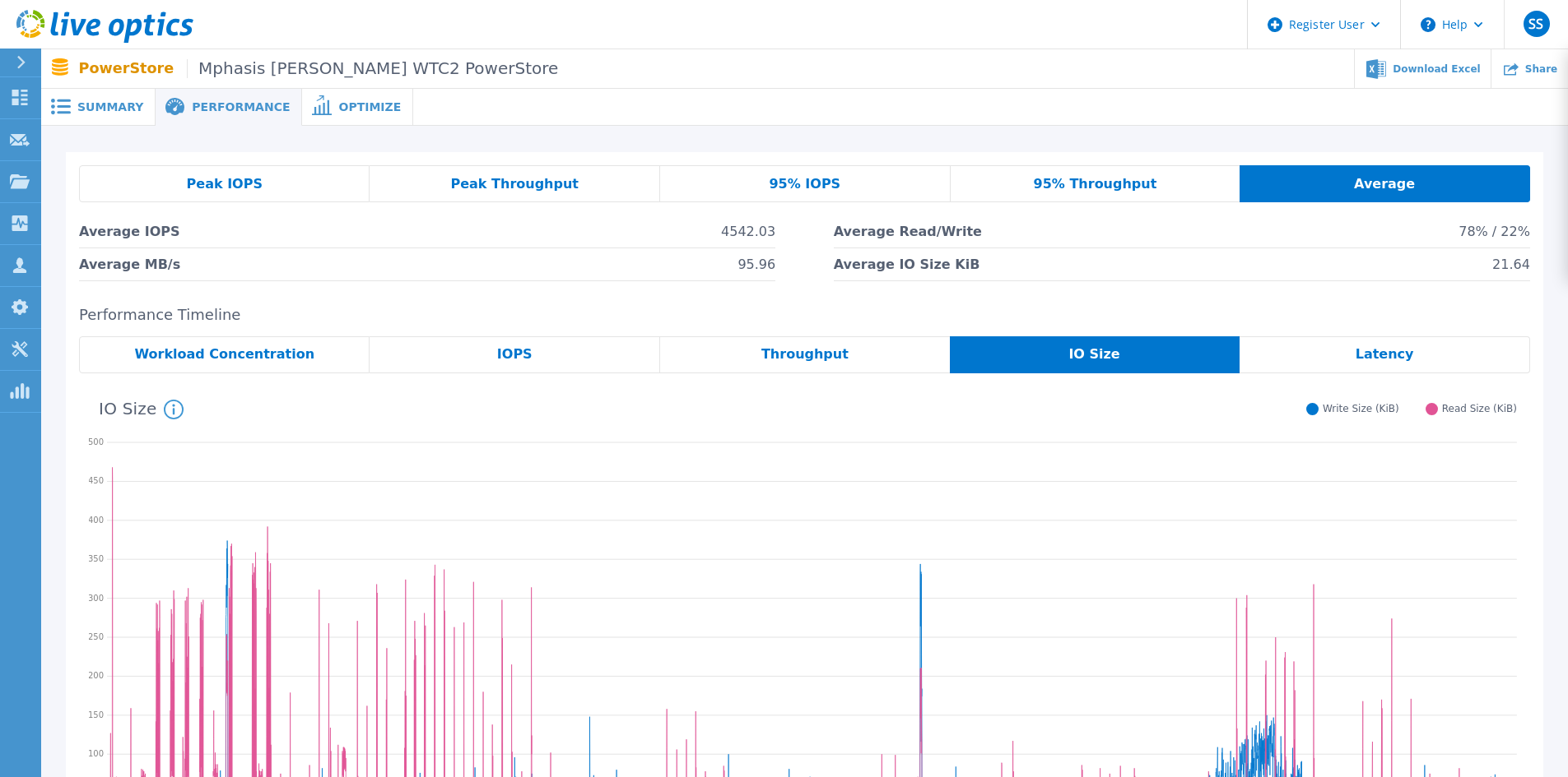
click at [111, 103] on span "Summary" at bounding box center [111, 106] width 66 height 12
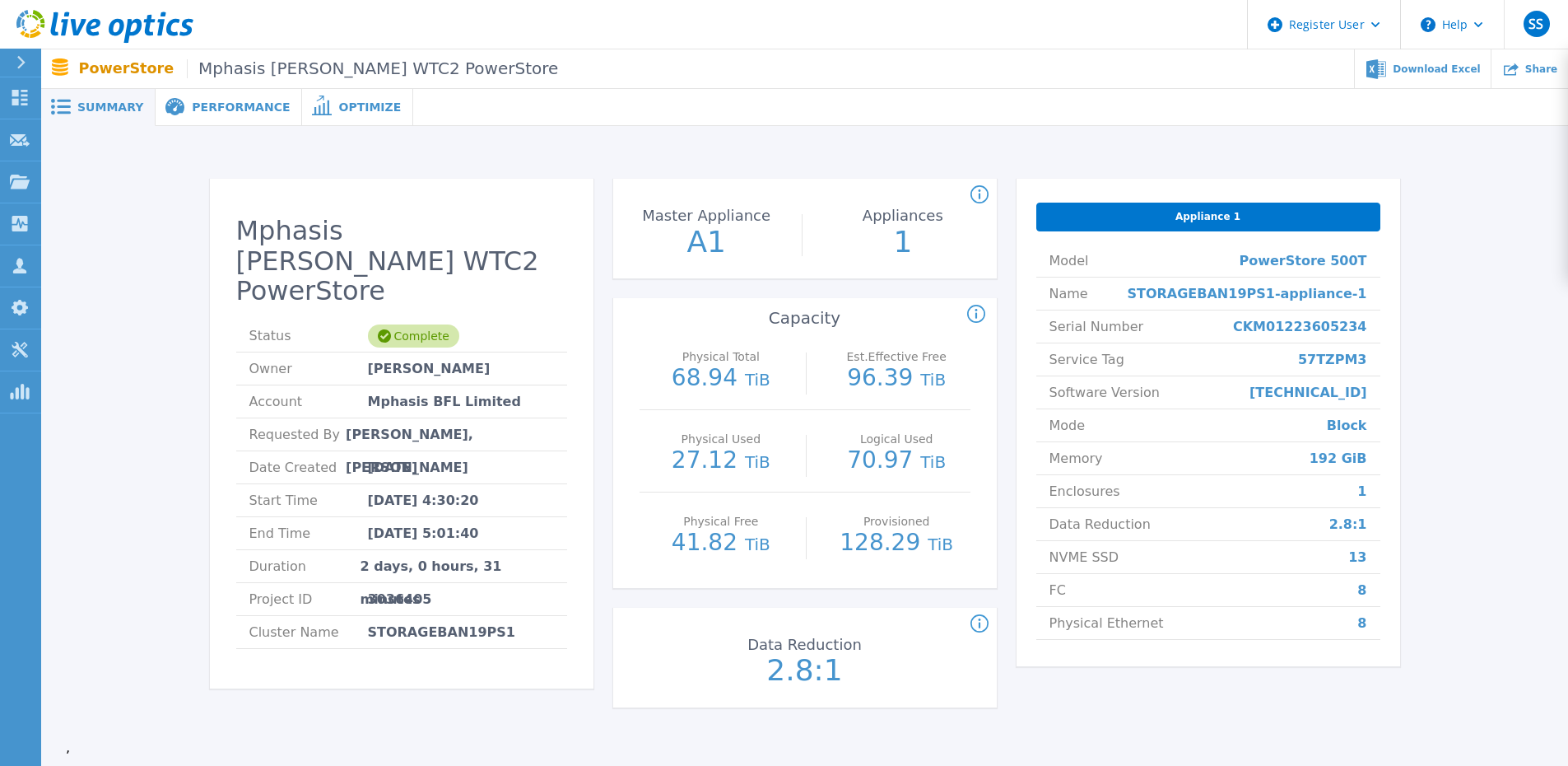
click at [887, 451] on p "70.97 TiB" at bounding box center [896, 462] width 147 height 25
click at [980, 313] on icon at bounding box center [976, 314] width 18 height 20
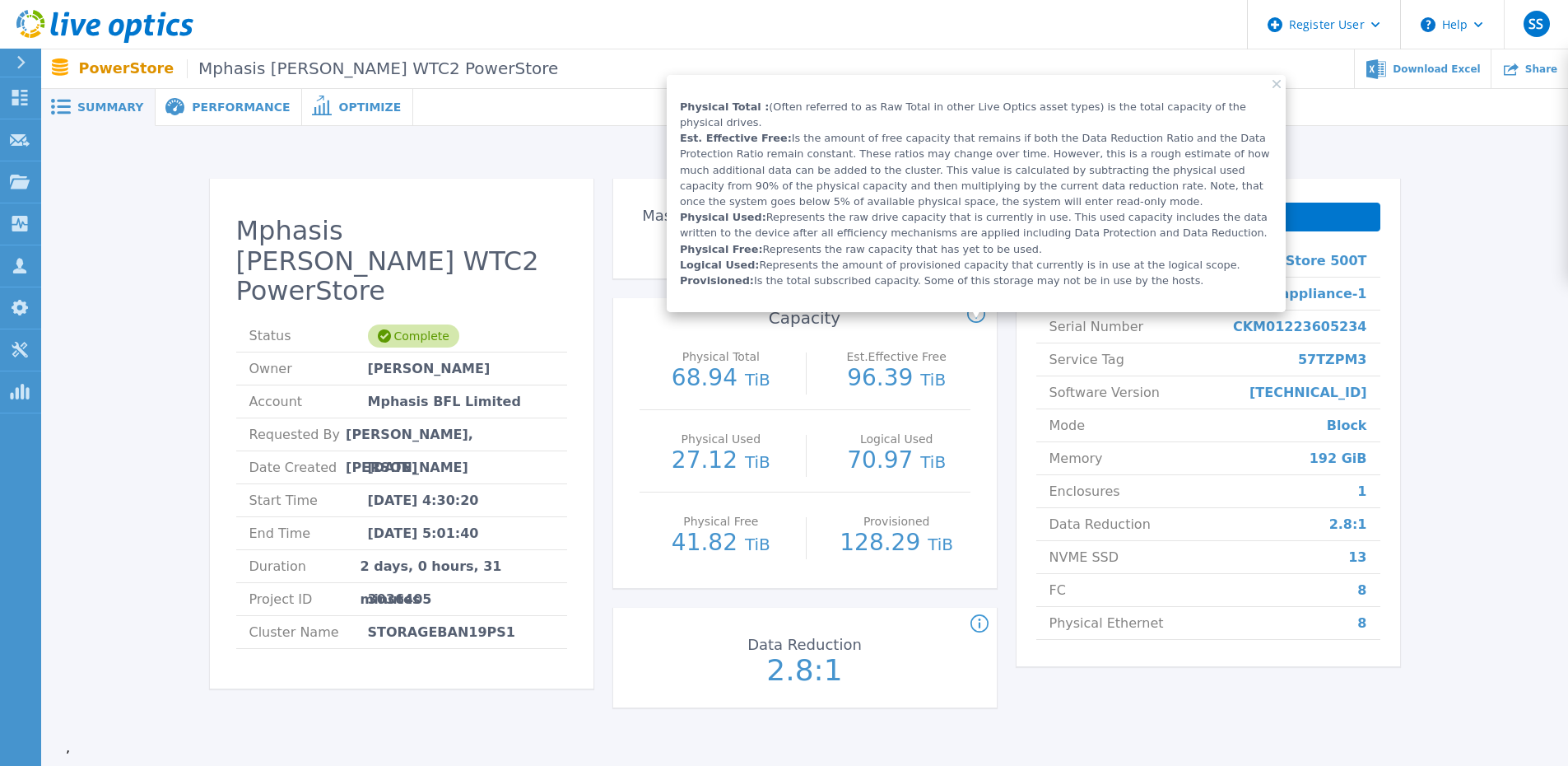
click at [924, 455] on span "TiB" at bounding box center [933, 462] width 26 height 20
click at [1279, 84] on icon at bounding box center [1276, 83] width 8 height 8
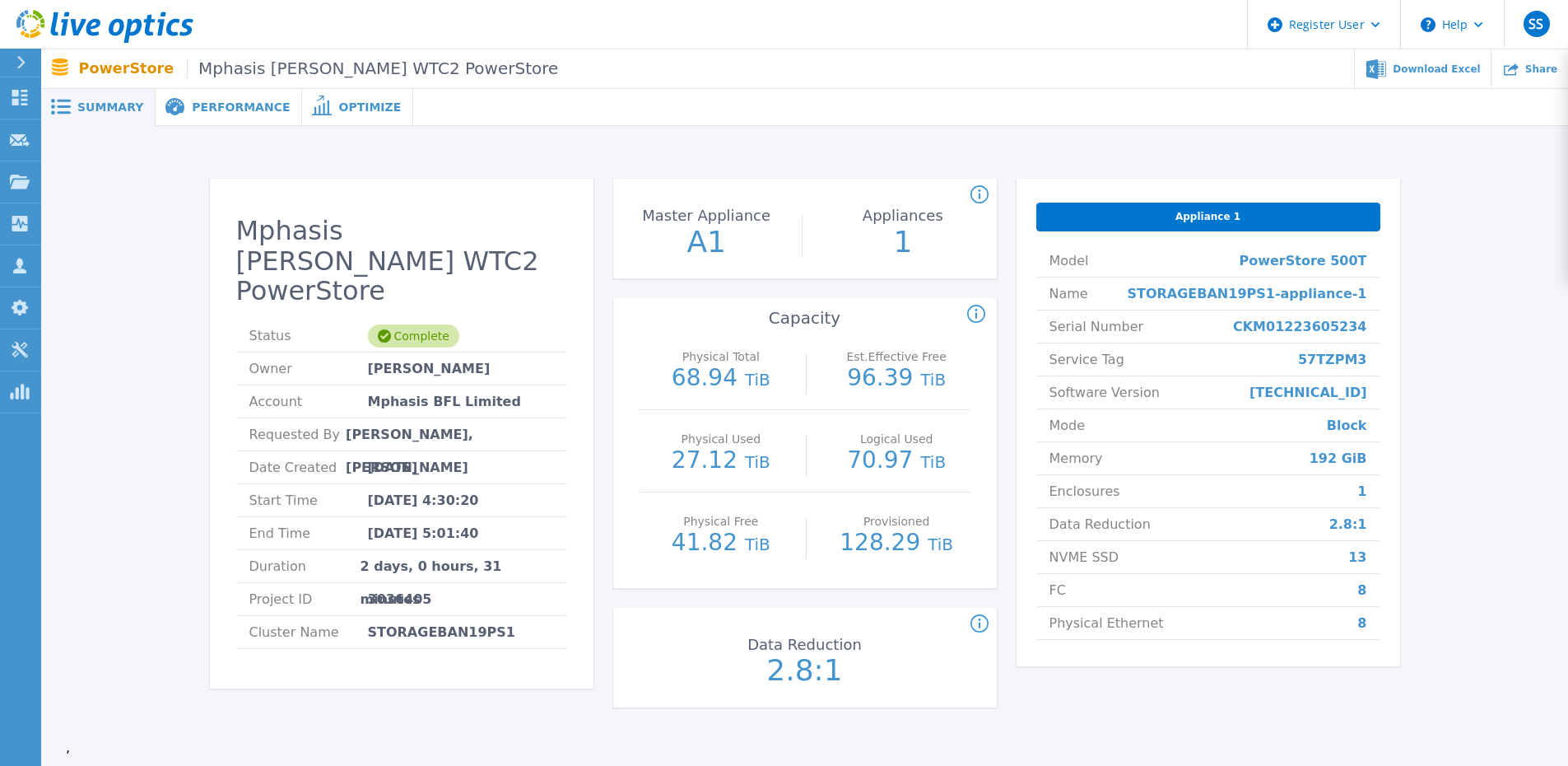
click at [348, 97] on div "Optimize" at bounding box center [357, 107] width 111 height 37
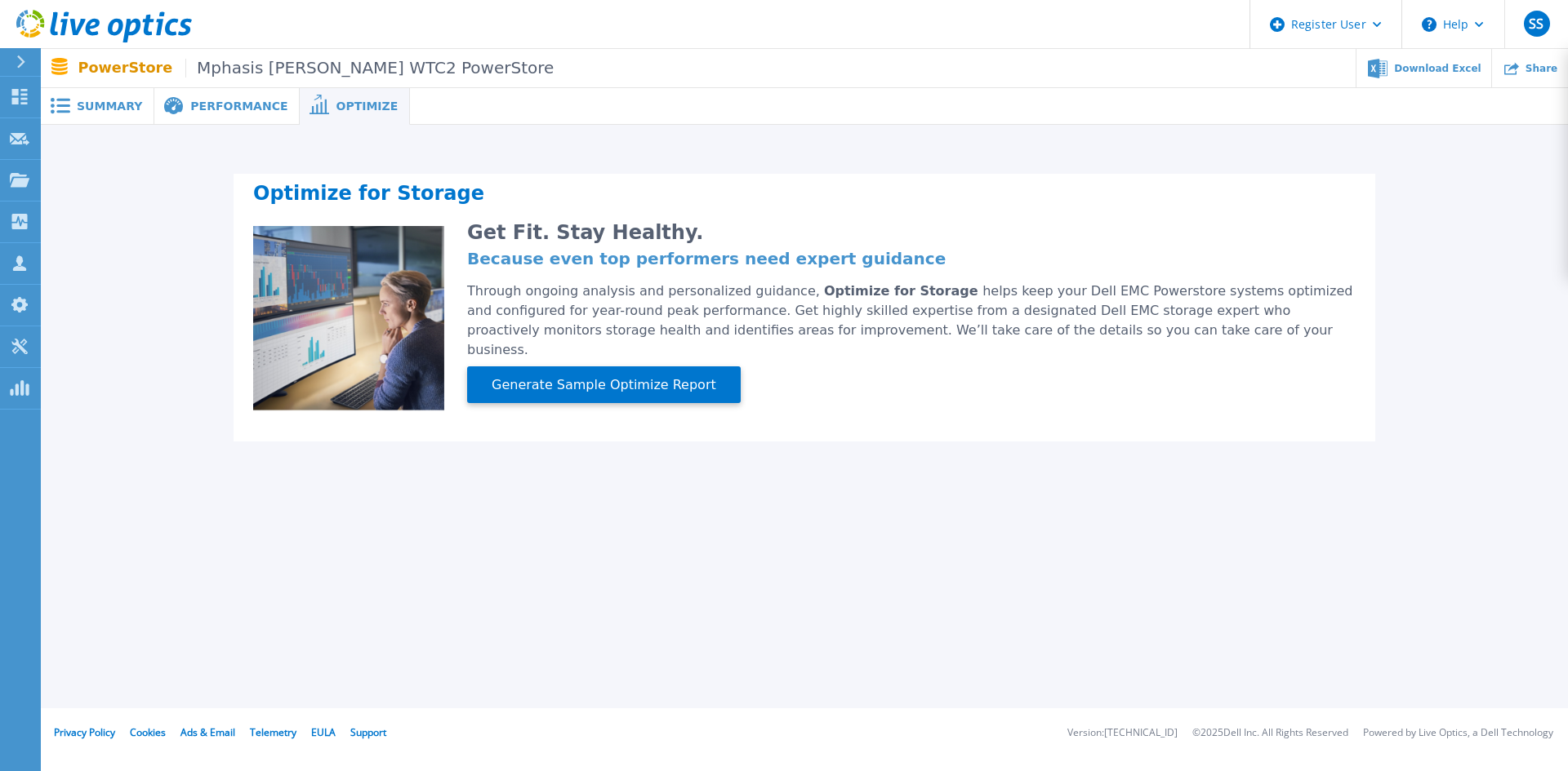
click at [241, 113] on div "Performance" at bounding box center [227, 106] width 145 height 36
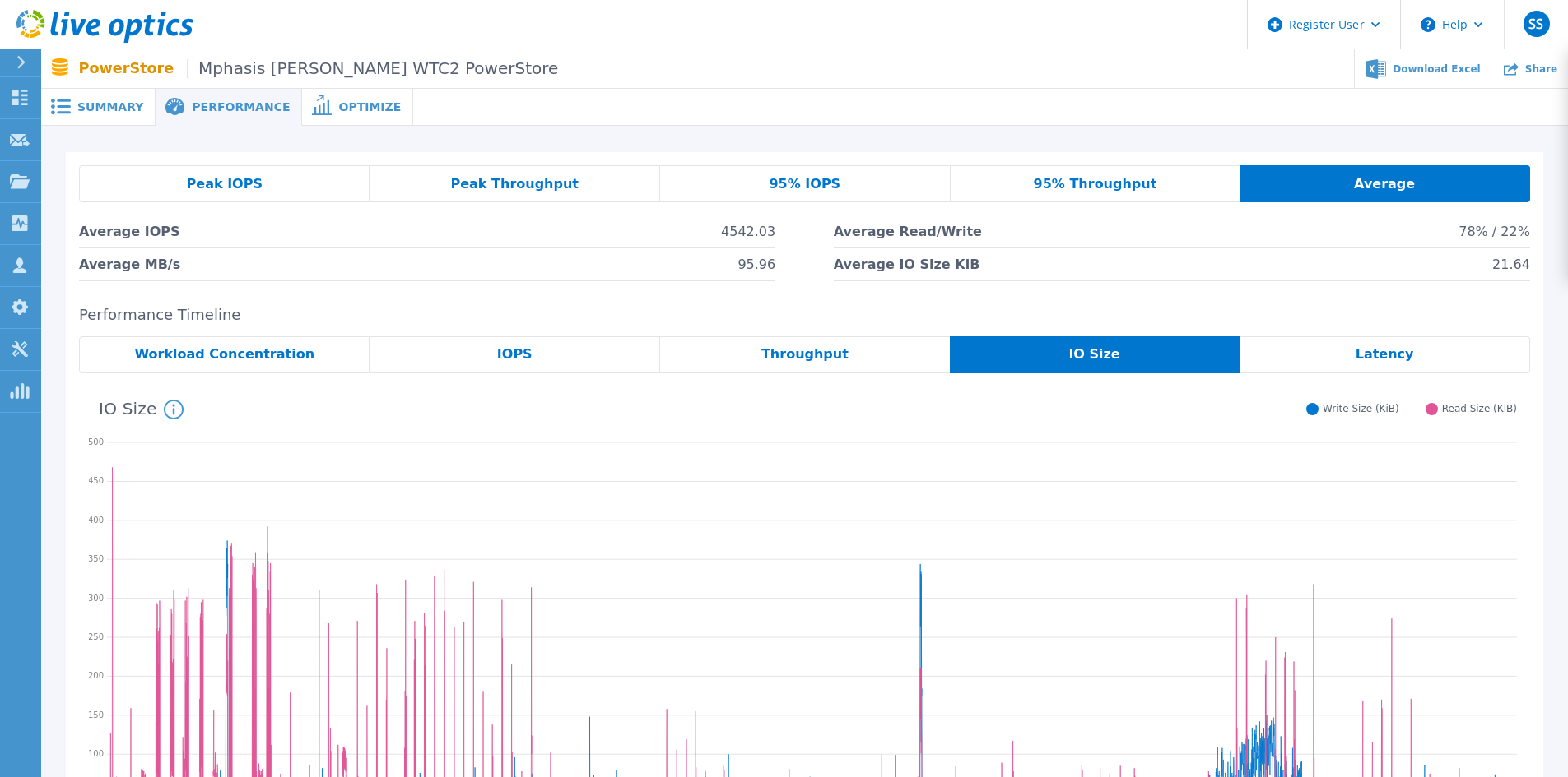
click at [108, 105] on span "Summary" at bounding box center [111, 106] width 66 height 12
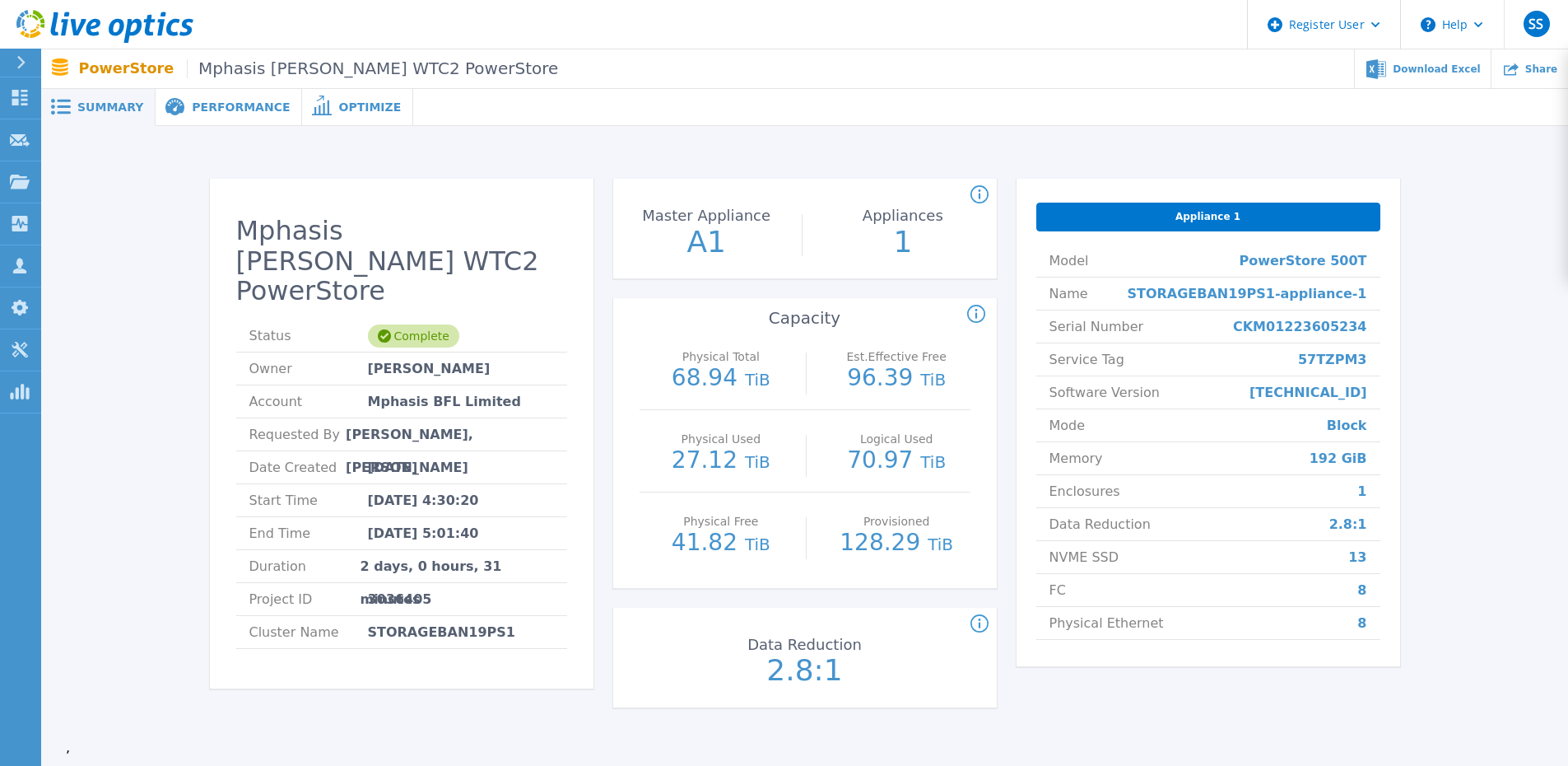
click at [206, 111] on span "Performance" at bounding box center [241, 106] width 98 height 12
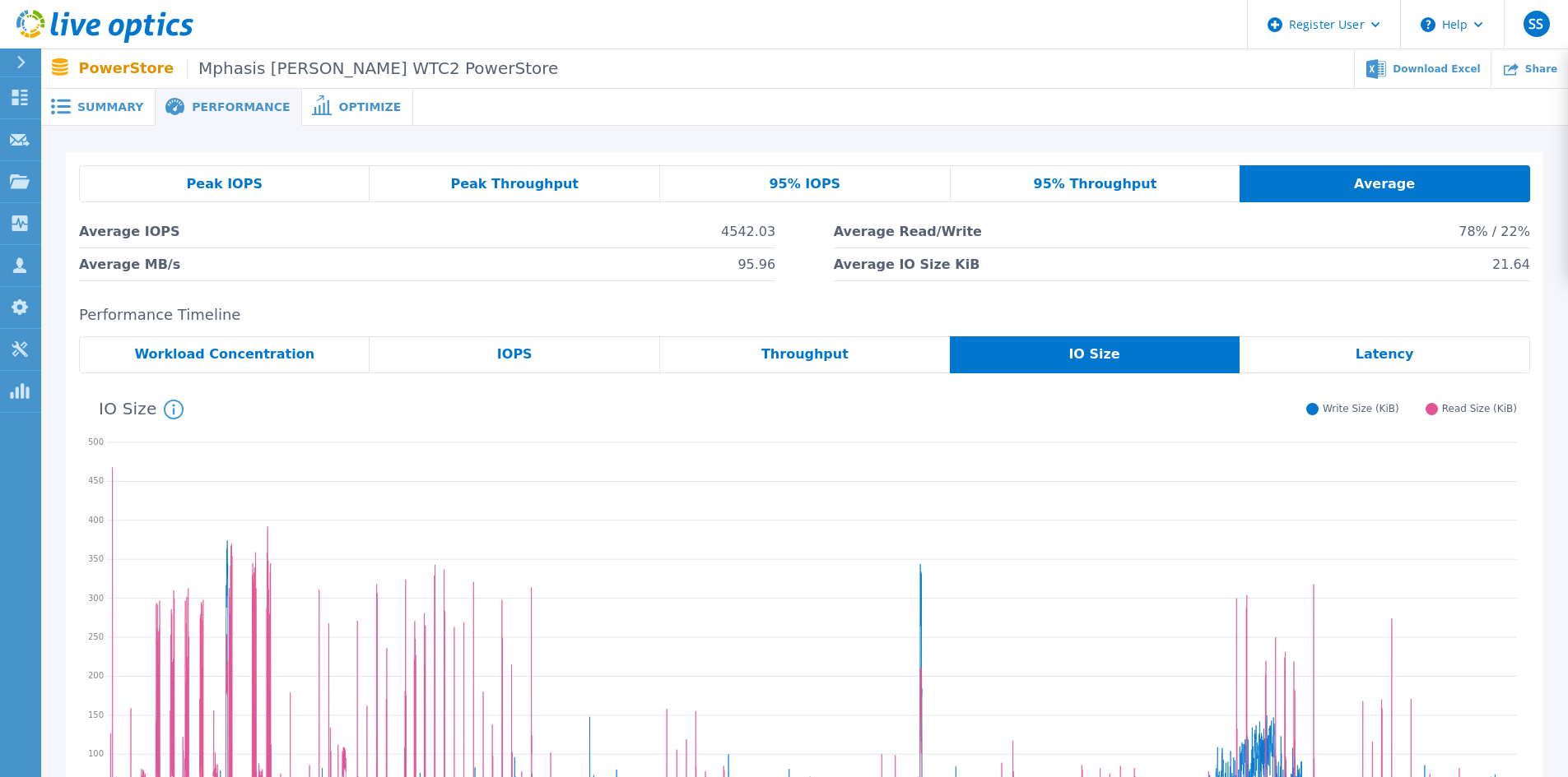
click at [128, 101] on span "Summary" at bounding box center [111, 106] width 66 height 12
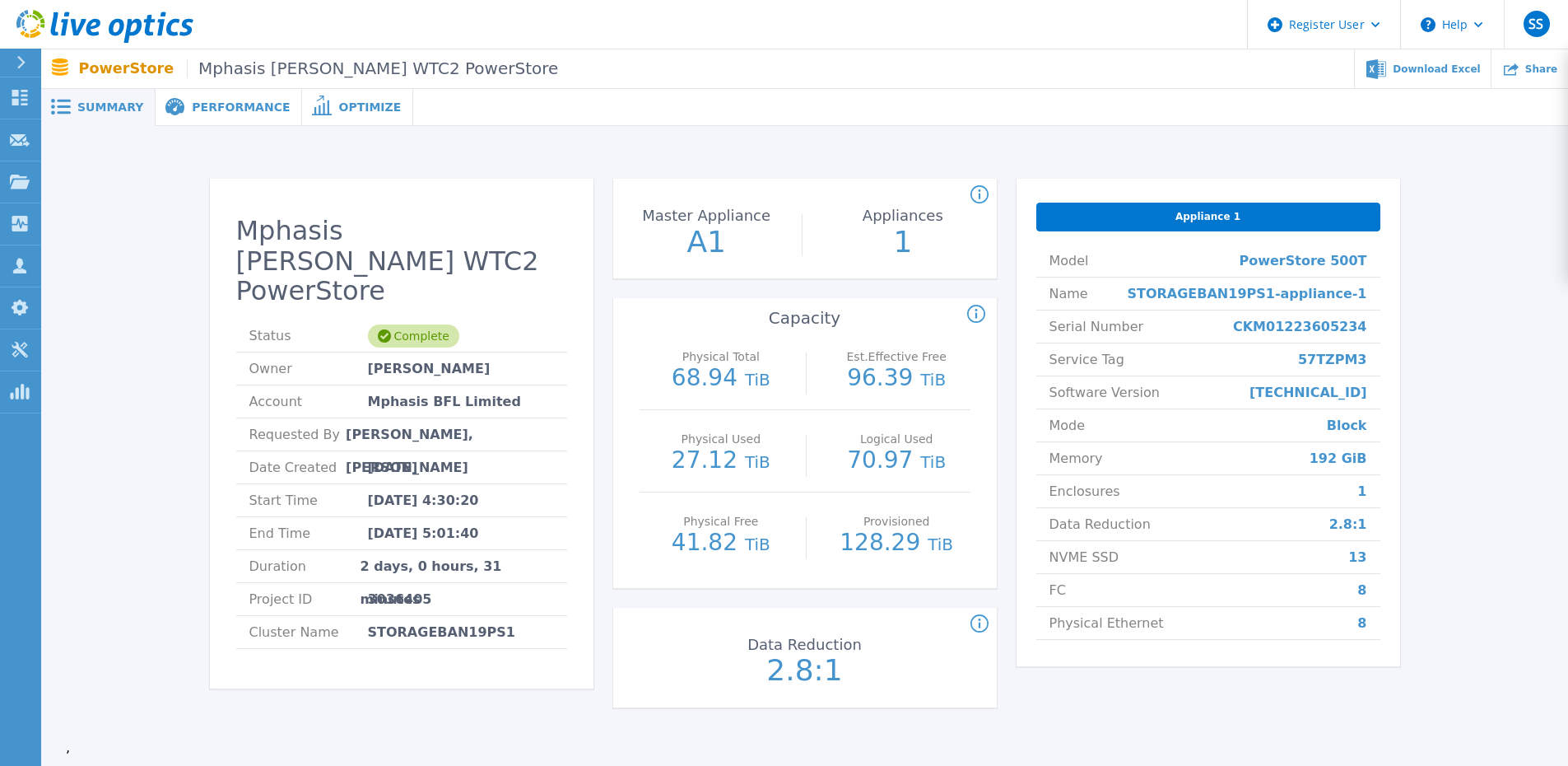
click at [163, 94] on div "Performance" at bounding box center [228, 107] width 146 height 37
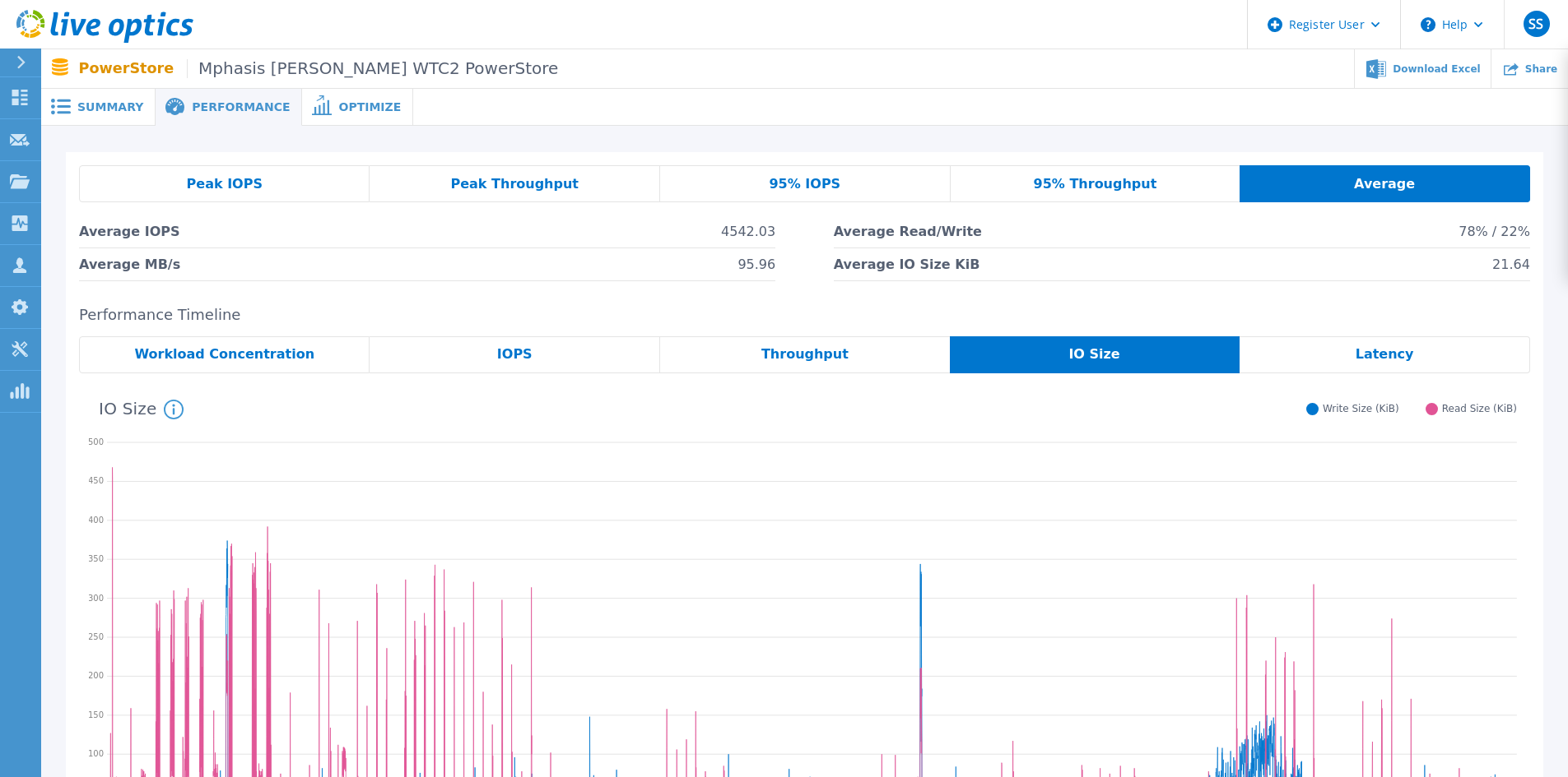
click at [283, 174] on div "Peak IOPS" at bounding box center [225, 183] width 291 height 37
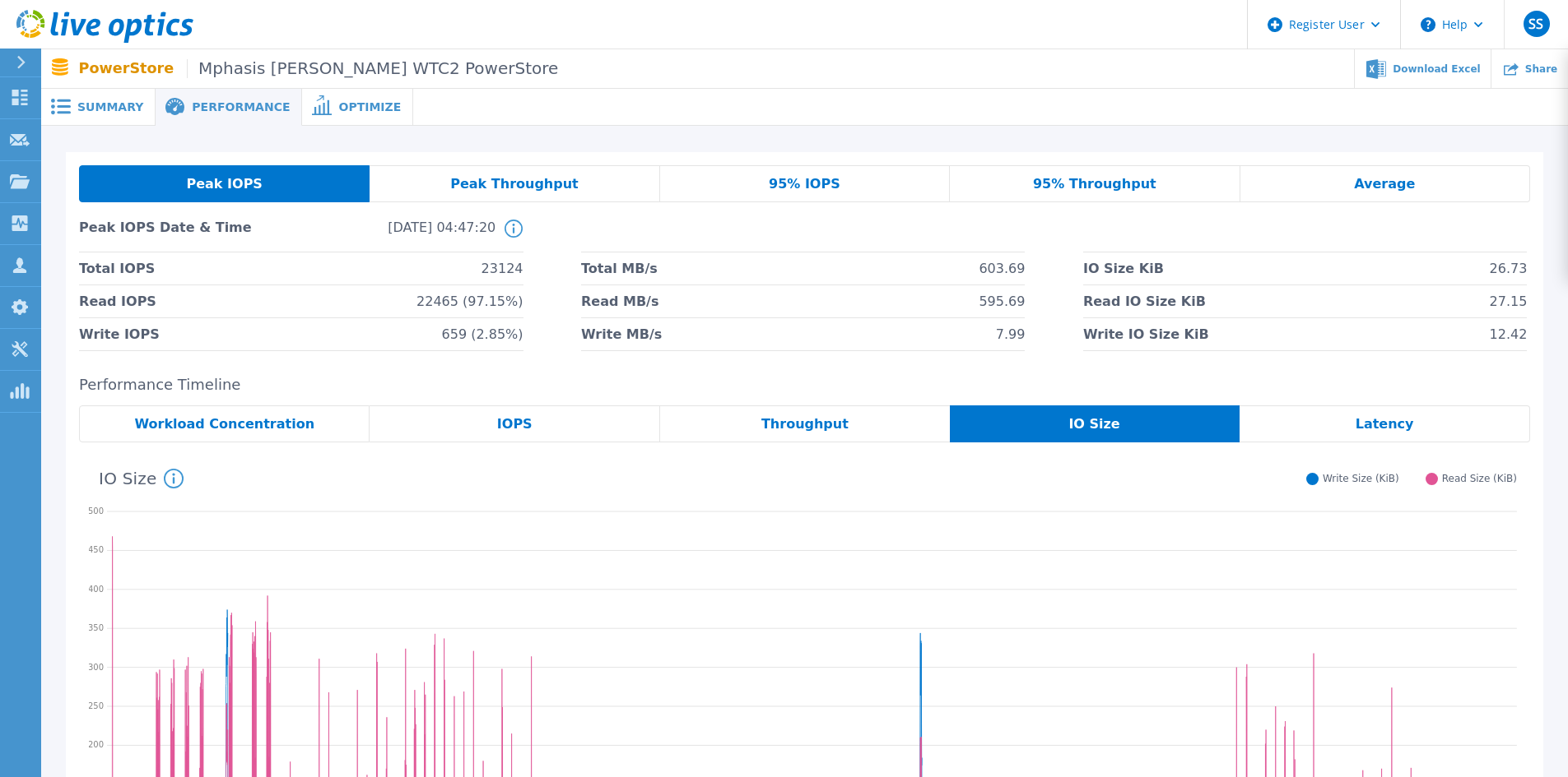
click at [336, 98] on div "Optimize" at bounding box center [357, 107] width 111 height 37
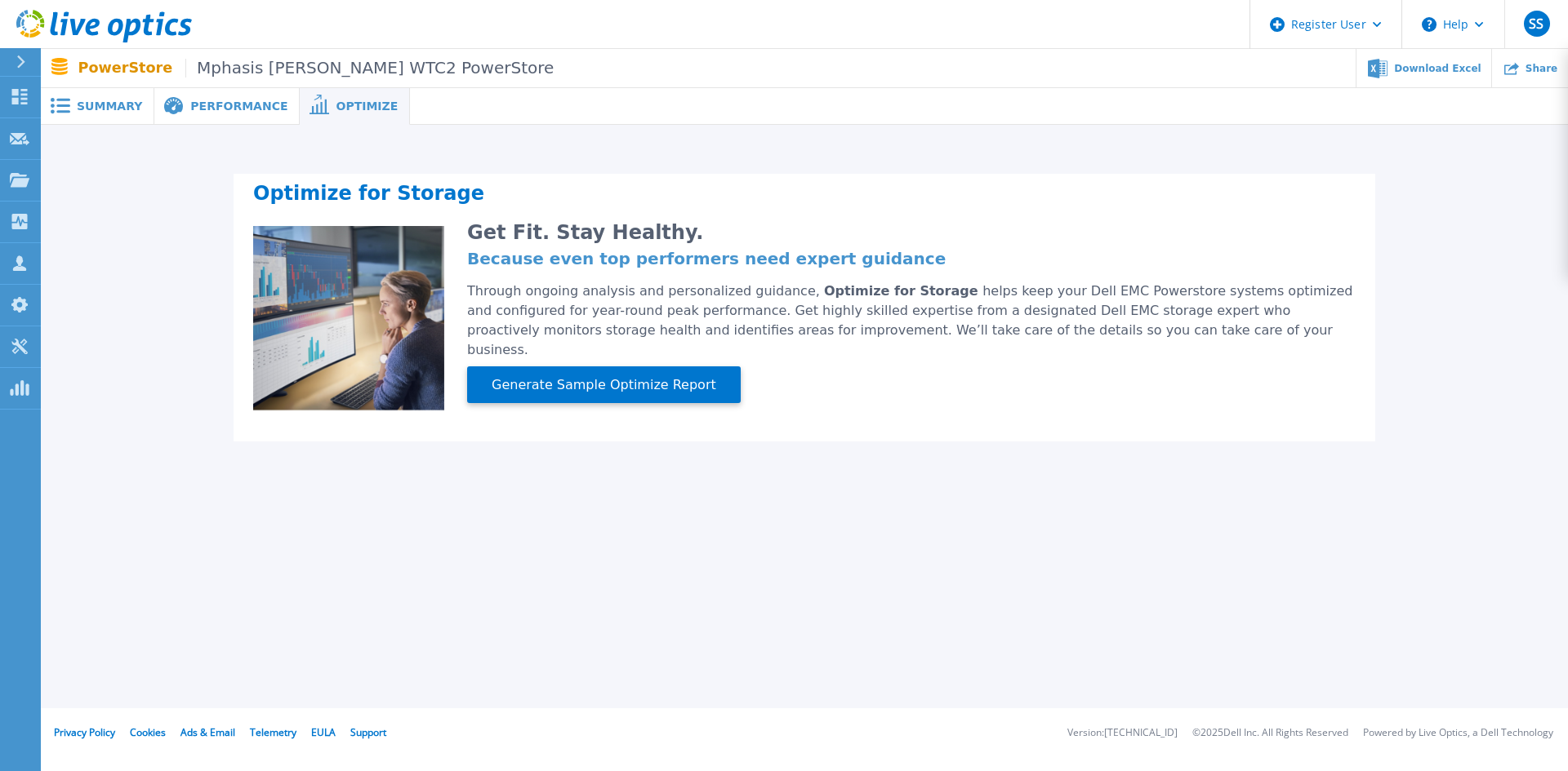
click at [236, 122] on div "Performance" at bounding box center [227, 106] width 145 height 36
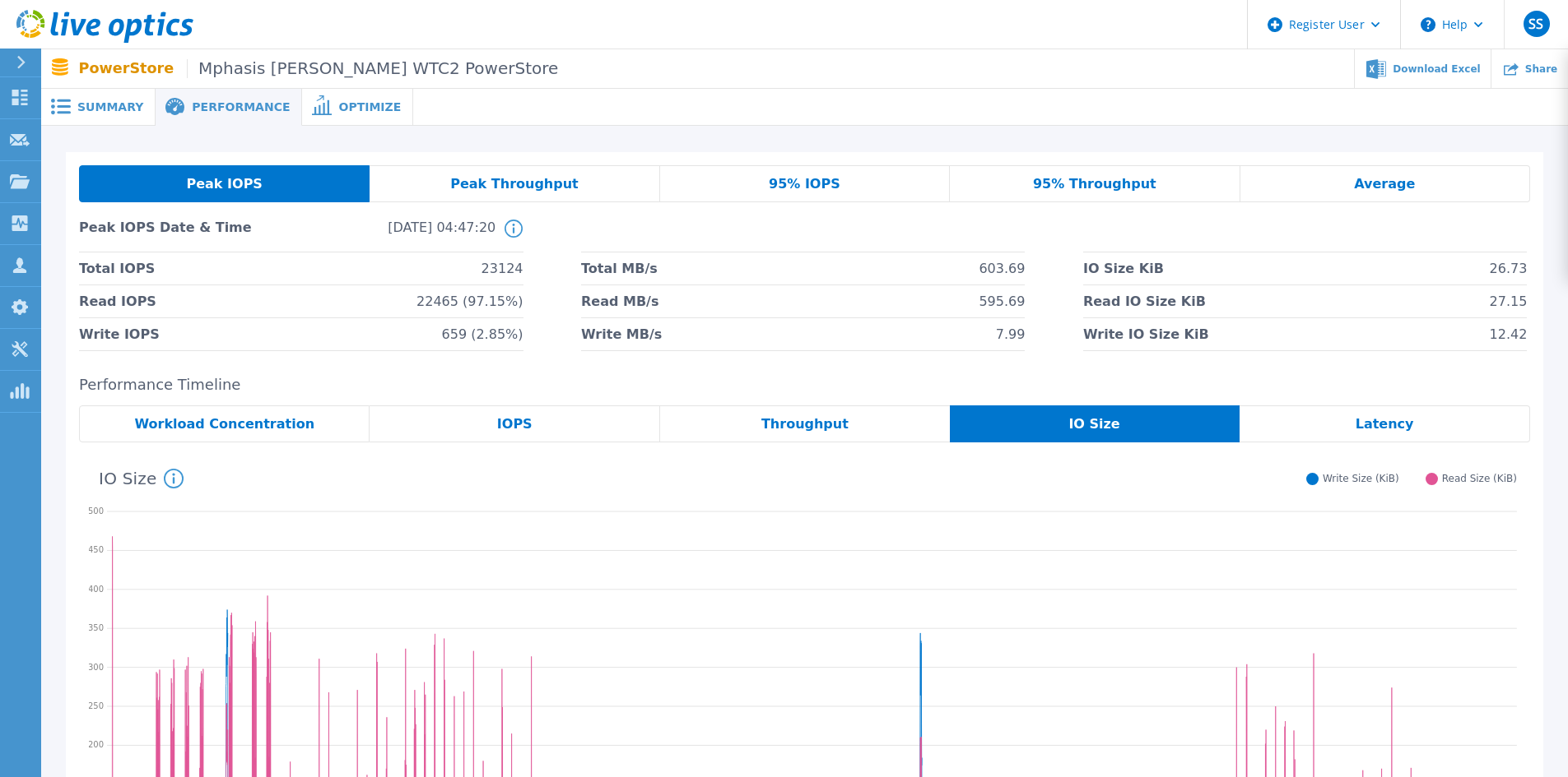
click at [91, 114] on div "Summary" at bounding box center [98, 107] width 114 height 37
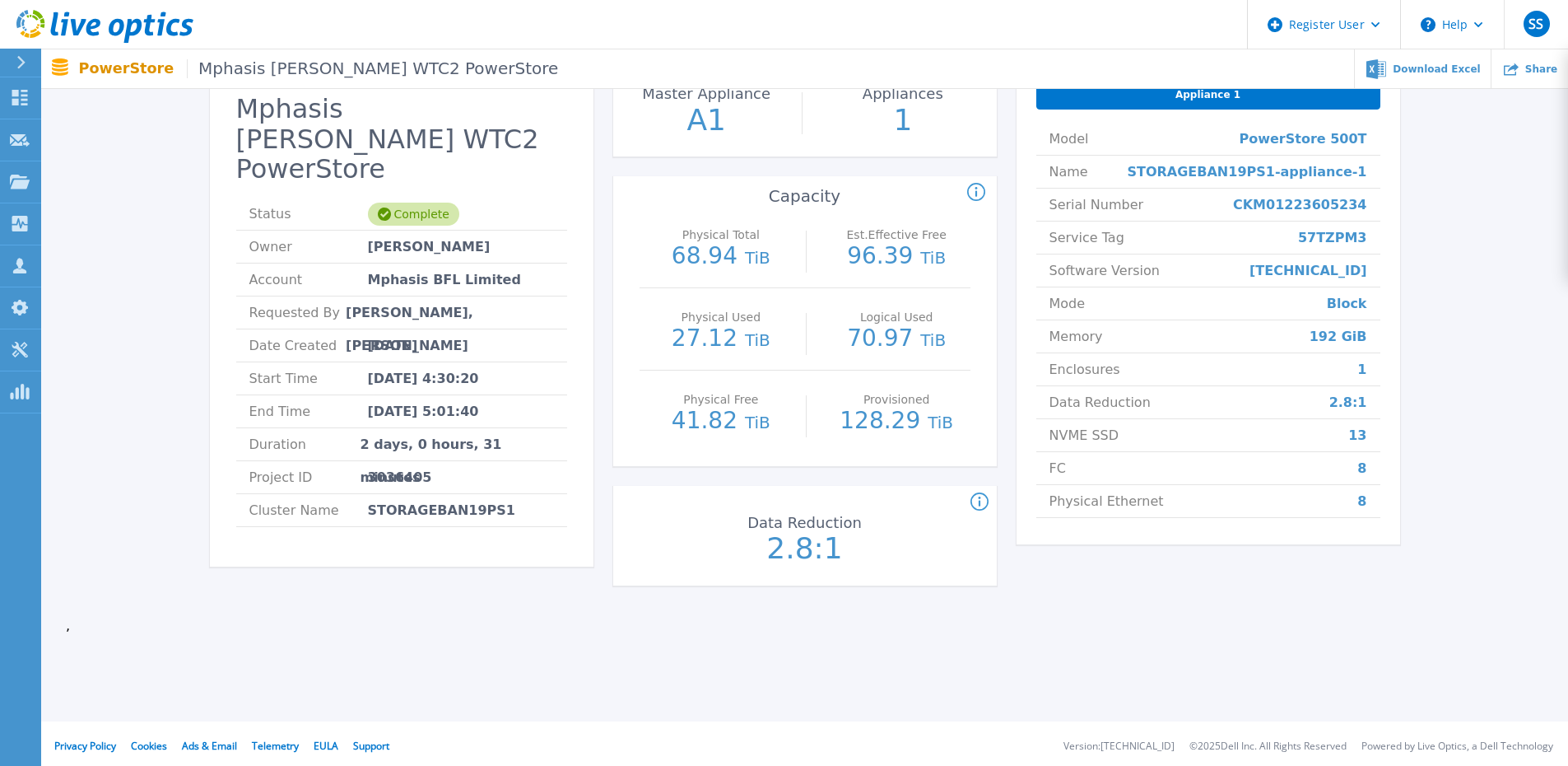
scroll to position [127, 0]
